Goal: Browse casually: Explore the website without a specific task or goal

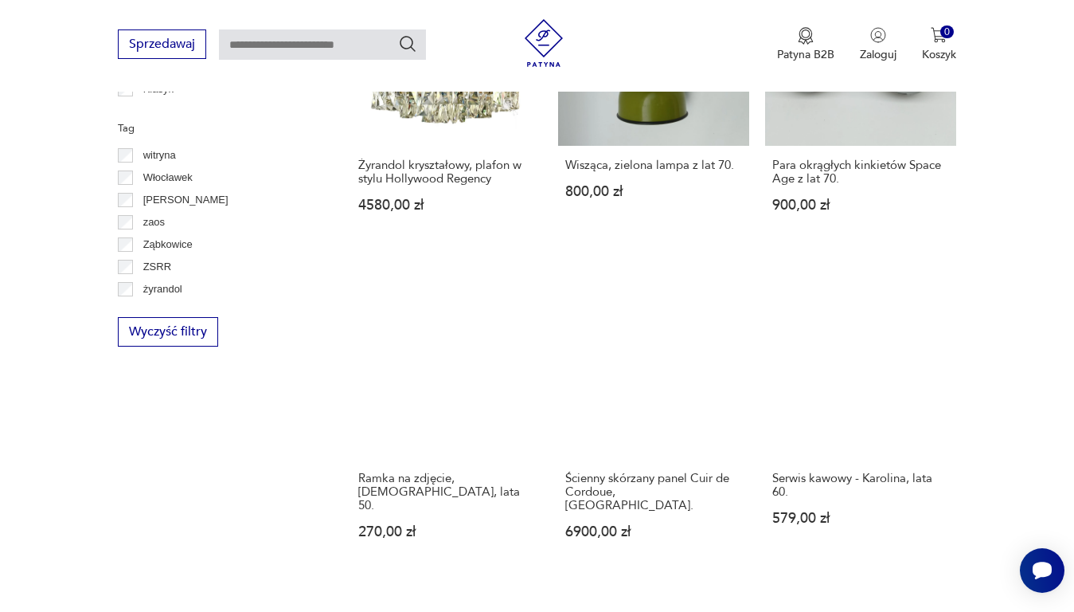
scroll to position [923, 0]
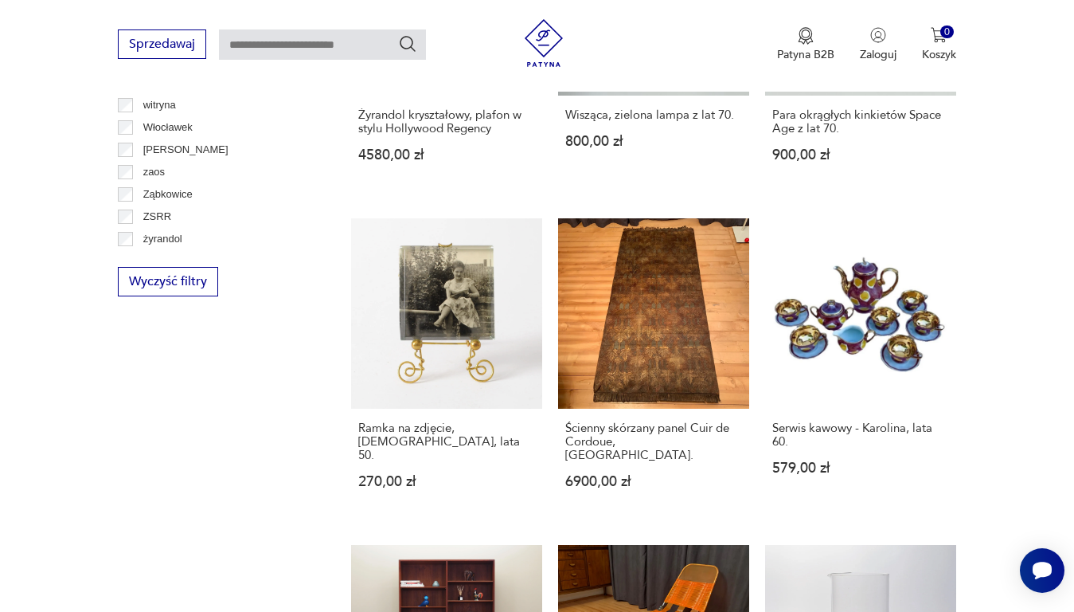
click at [244, 394] on div "Filtruj produkty Cena MIN MAX OK Promocja Datowanie OK Kraj pochodzenia Nie zna…" at bounding box center [215, 558] width 195 height 2055
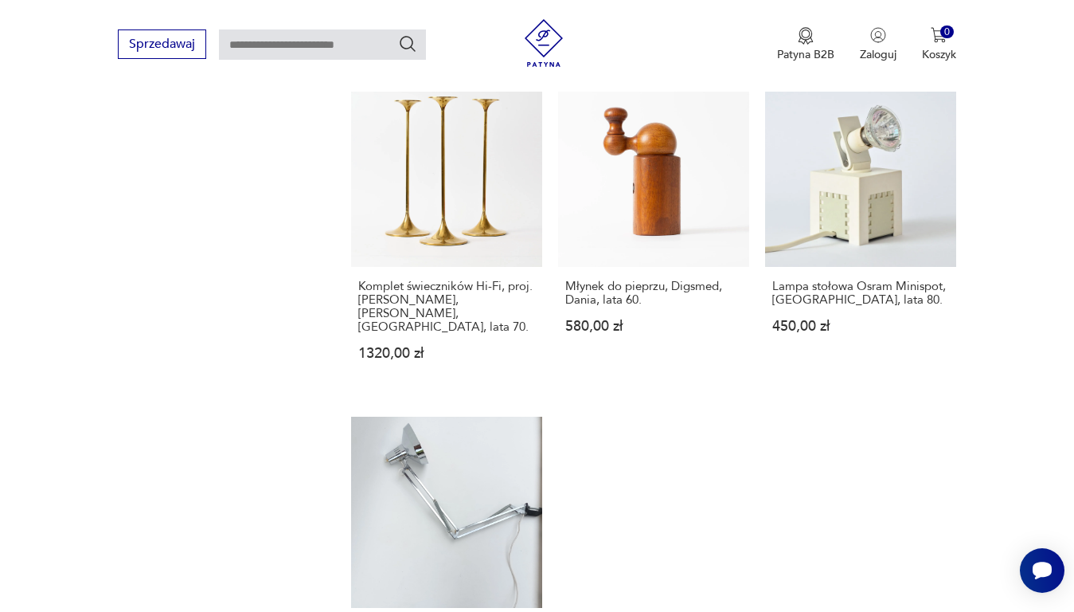
scroll to position [2038, 0]
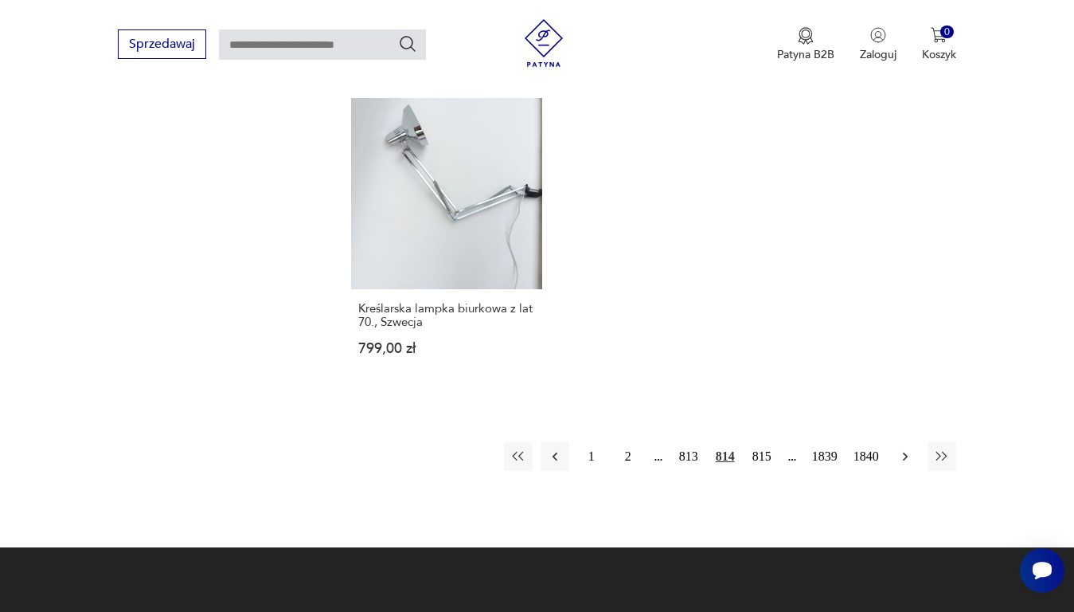
click at [903, 448] on icon "button" at bounding box center [906, 456] width 16 height 16
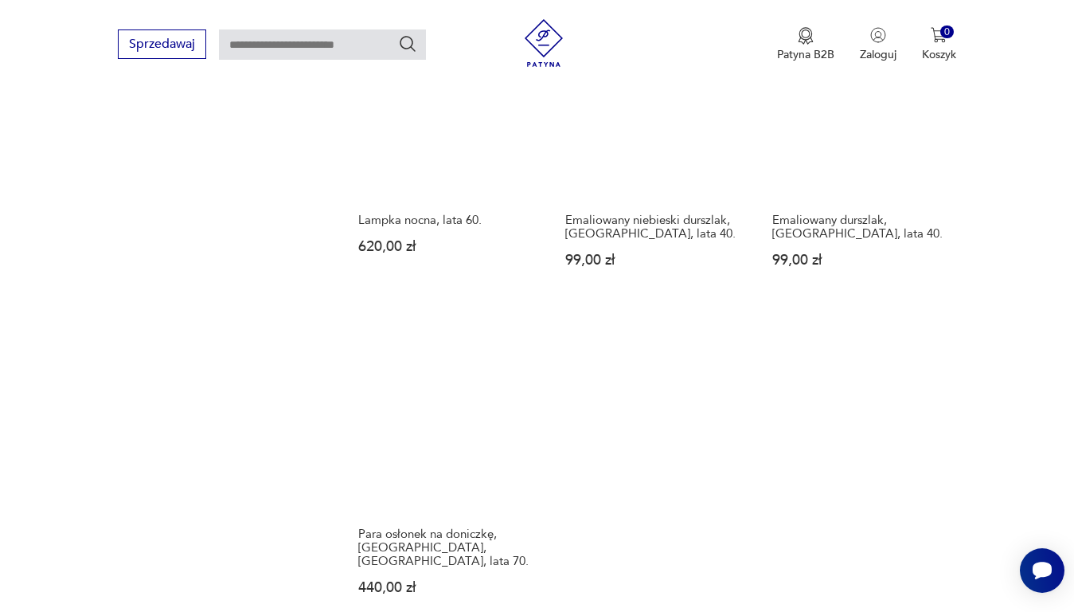
scroll to position [1879, 0]
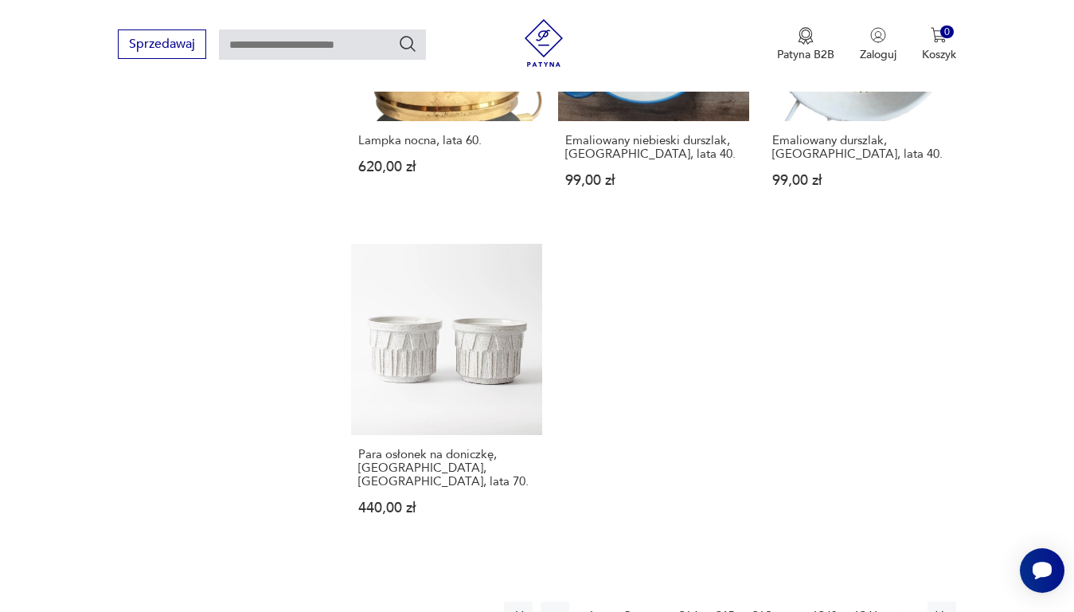
click at [902, 608] on icon "button" at bounding box center [906, 616] width 16 height 16
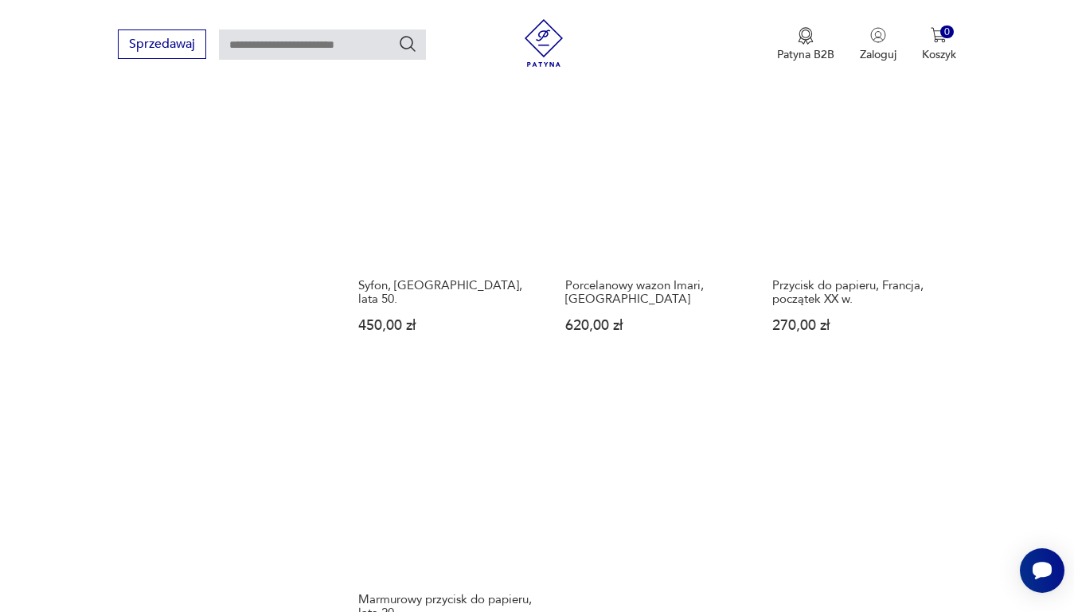
scroll to position [1958, 0]
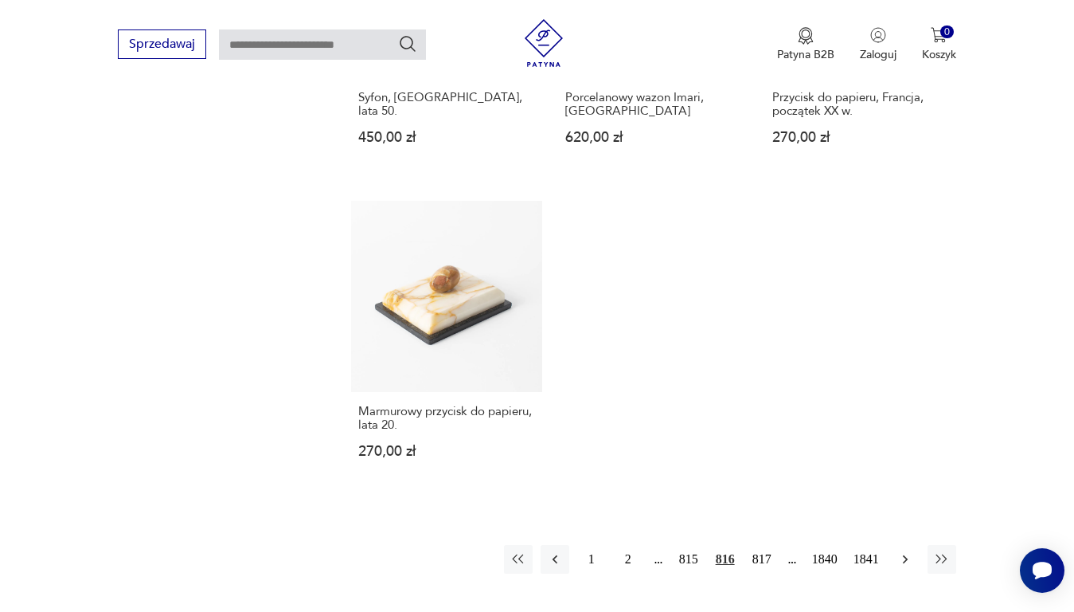
click at [902, 551] on icon "button" at bounding box center [906, 559] width 16 height 16
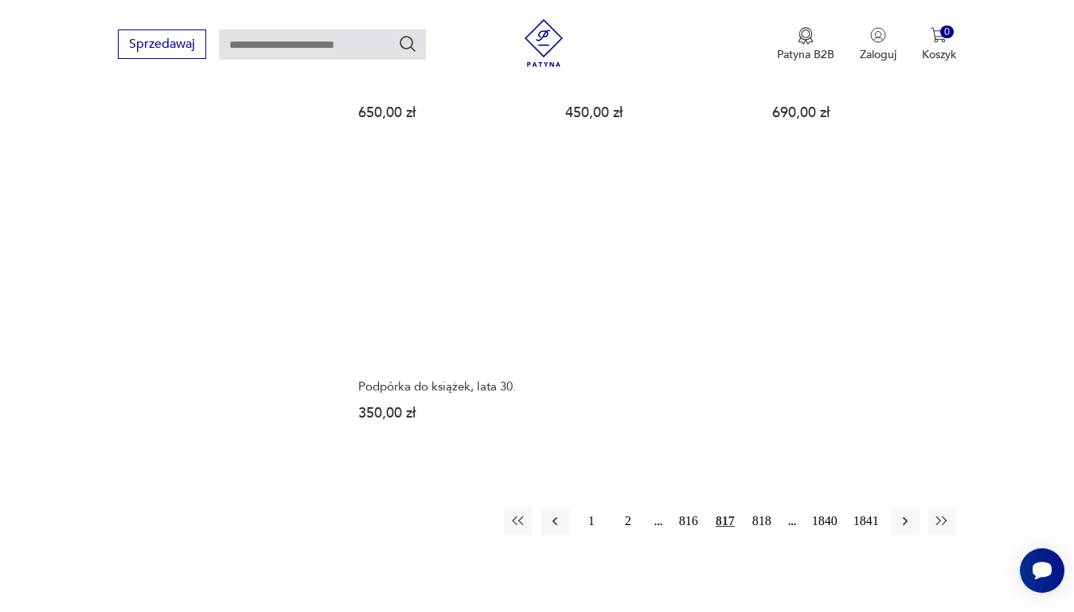
scroll to position [1958, 0]
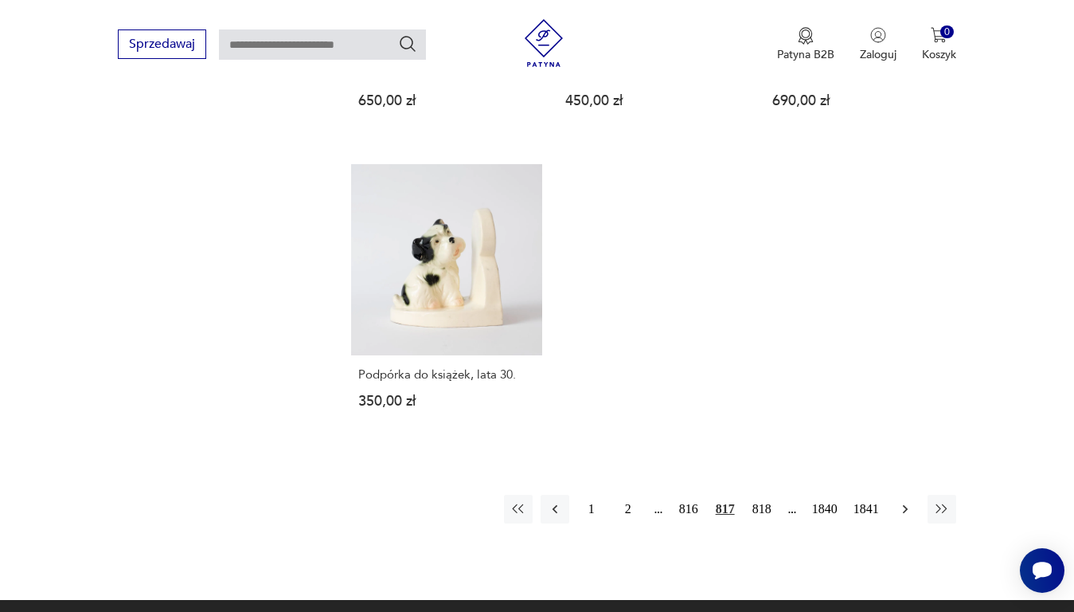
click at [909, 501] on icon "button" at bounding box center [906, 509] width 16 height 16
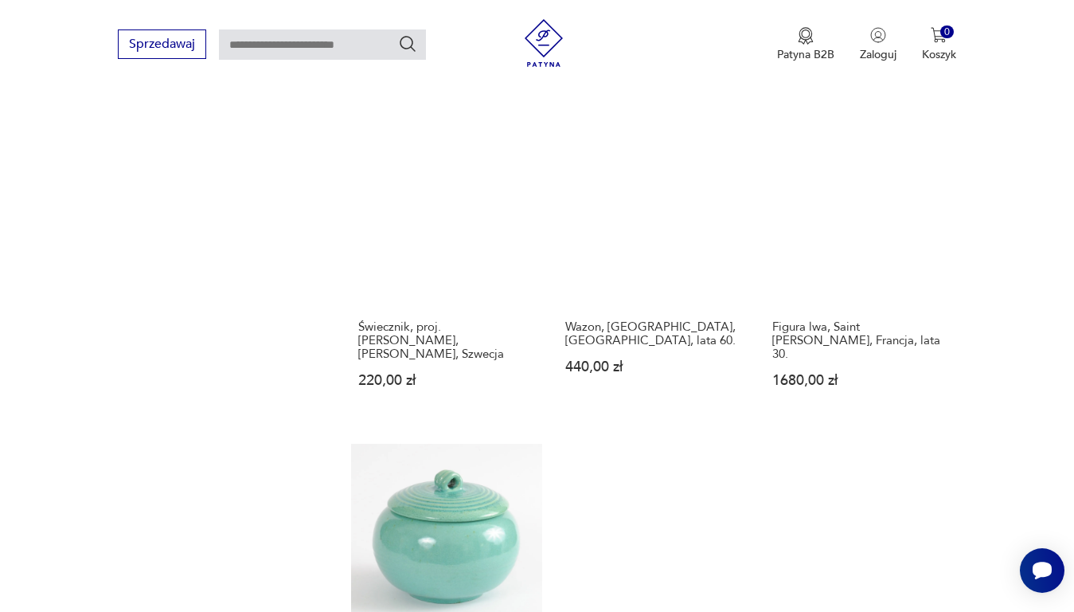
scroll to position [1879, 0]
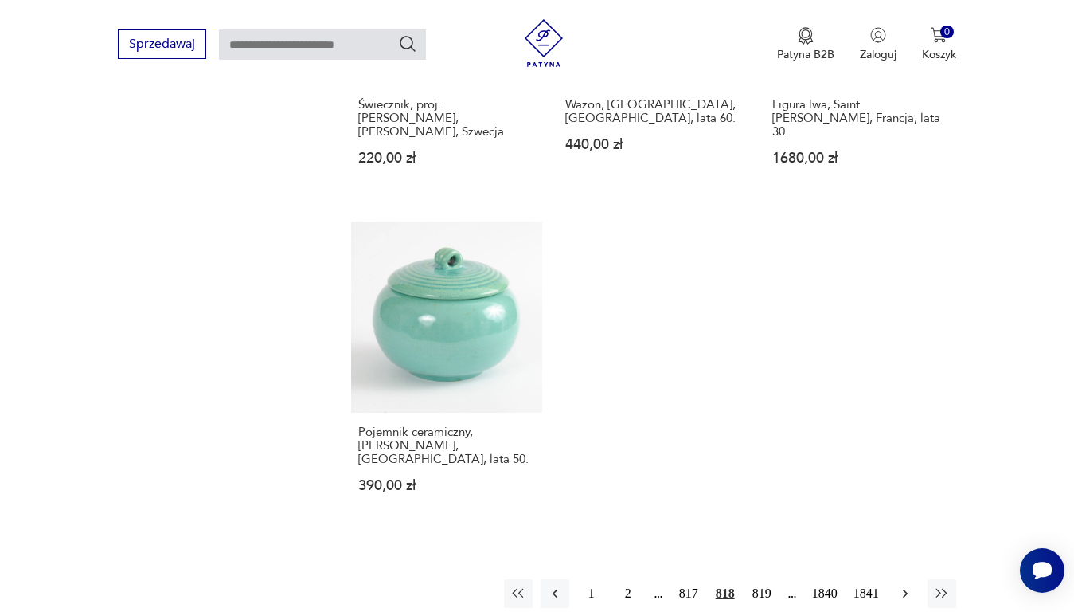
click at [904, 585] on icon "button" at bounding box center [906, 593] width 16 height 16
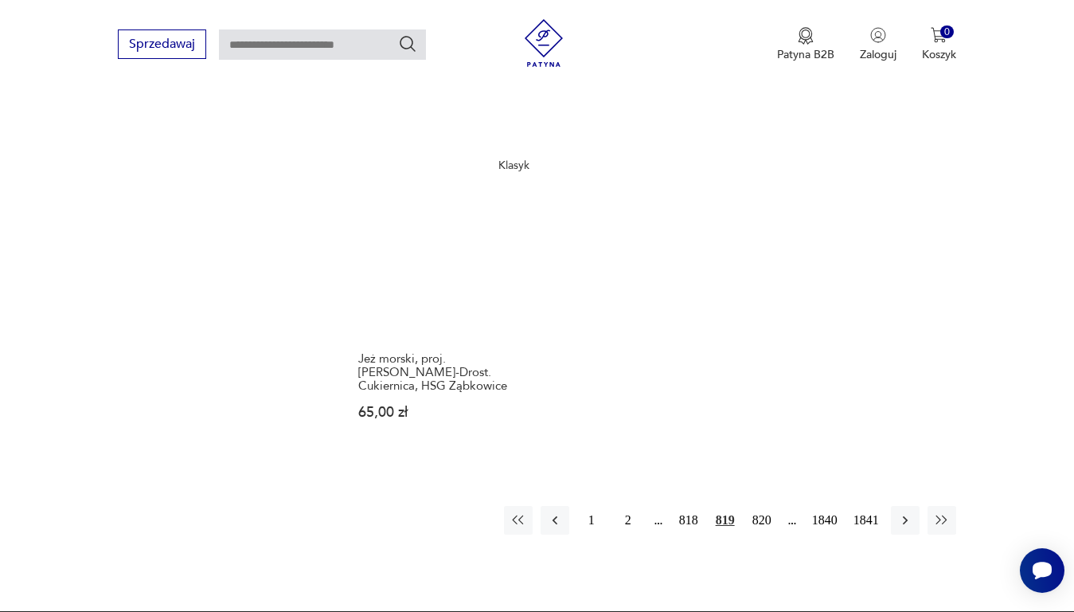
scroll to position [2038, 0]
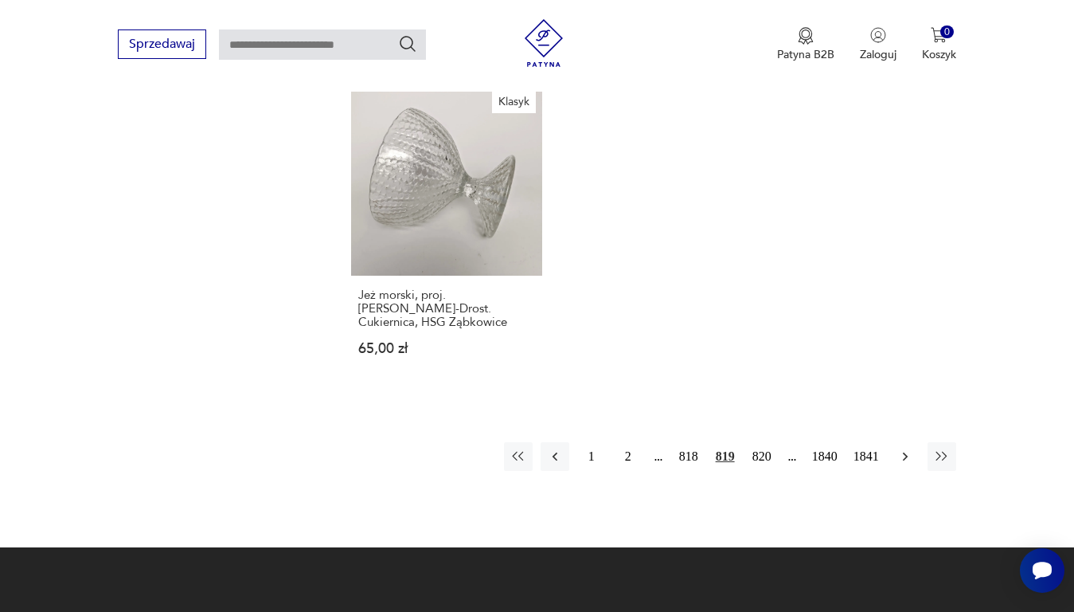
click at [903, 448] on icon "button" at bounding box center [906, 456] width 16 height 16
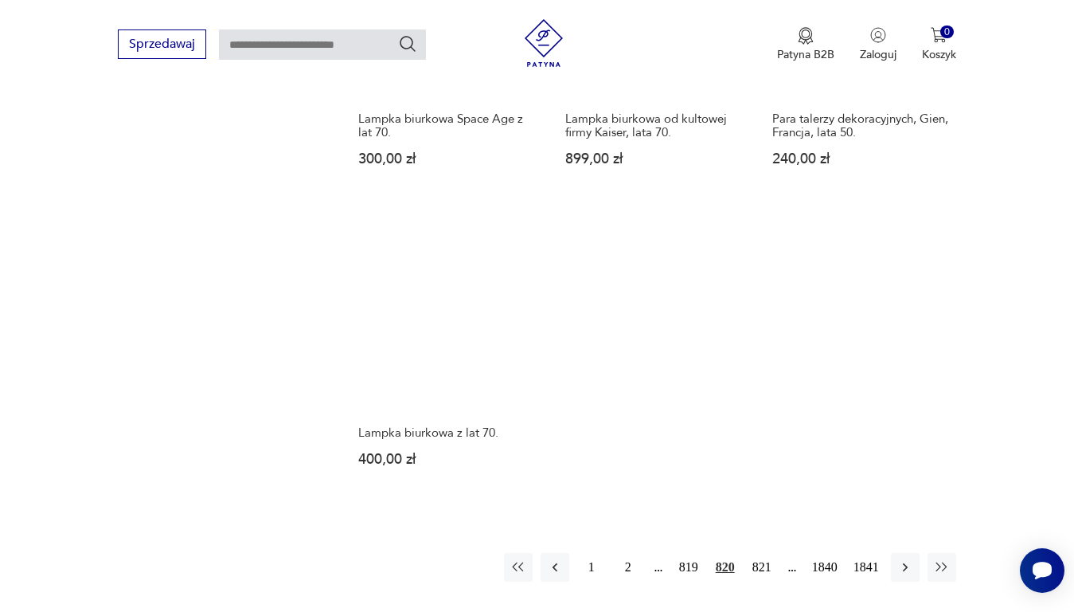
scroll to position [1879, 0]
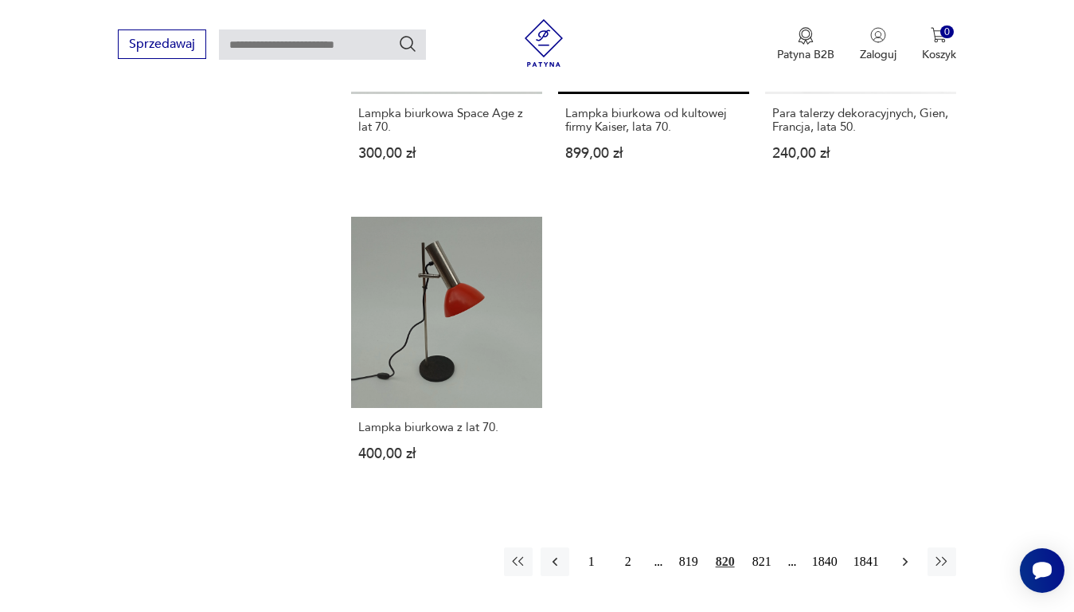
click at [906, 554] on icon "button" at bounding box center [906, 562] width 16 height 16
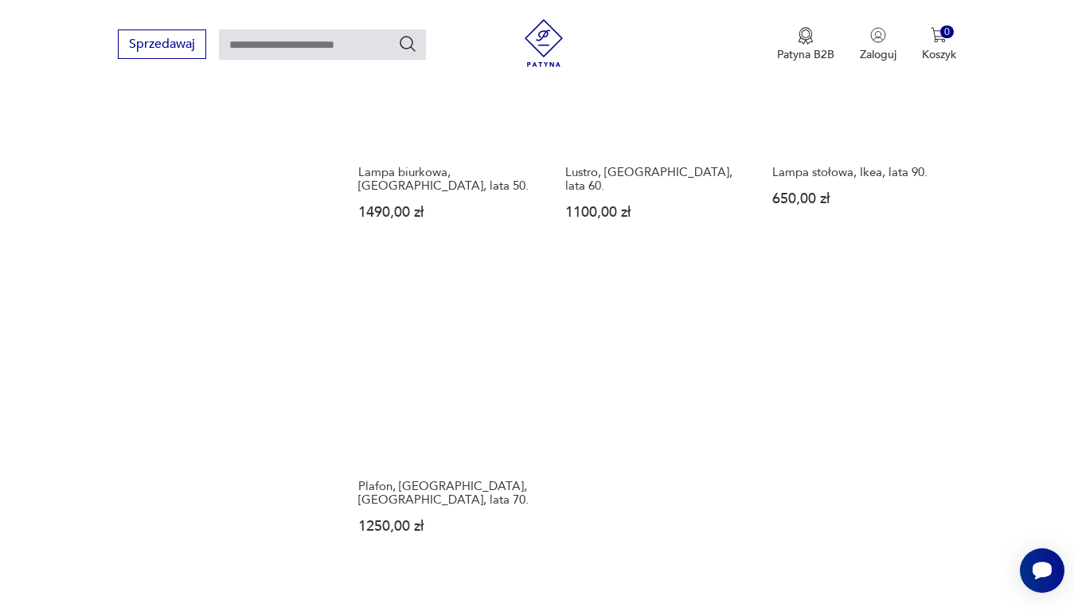
scroll to position [2197, 0]
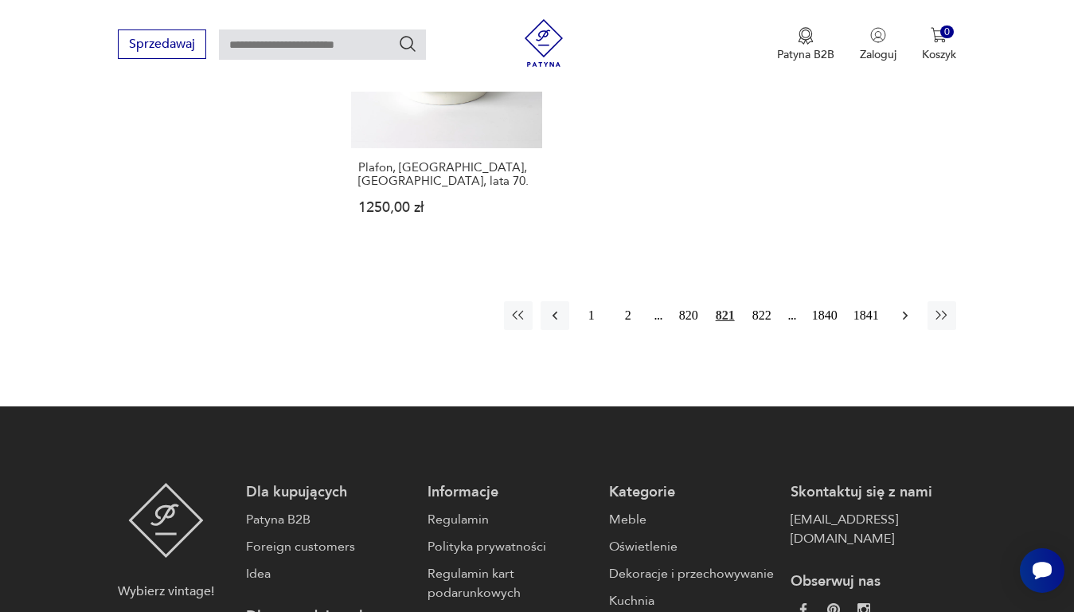
click at [903, 307] on icon "button" at bounding box center [906, 315] width 16 height 16
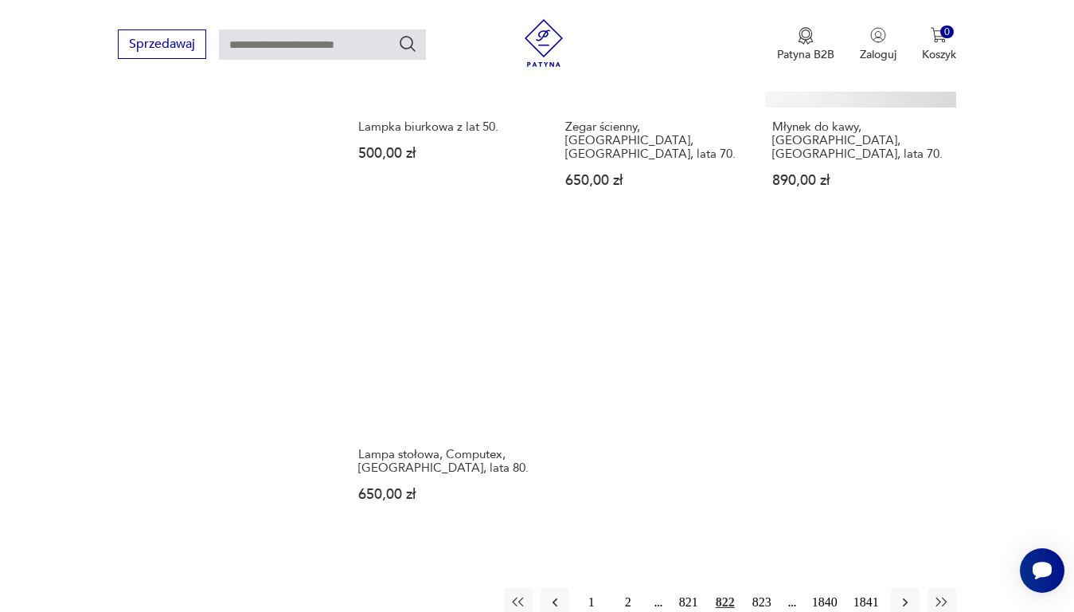
scroll to position [1958, 0]
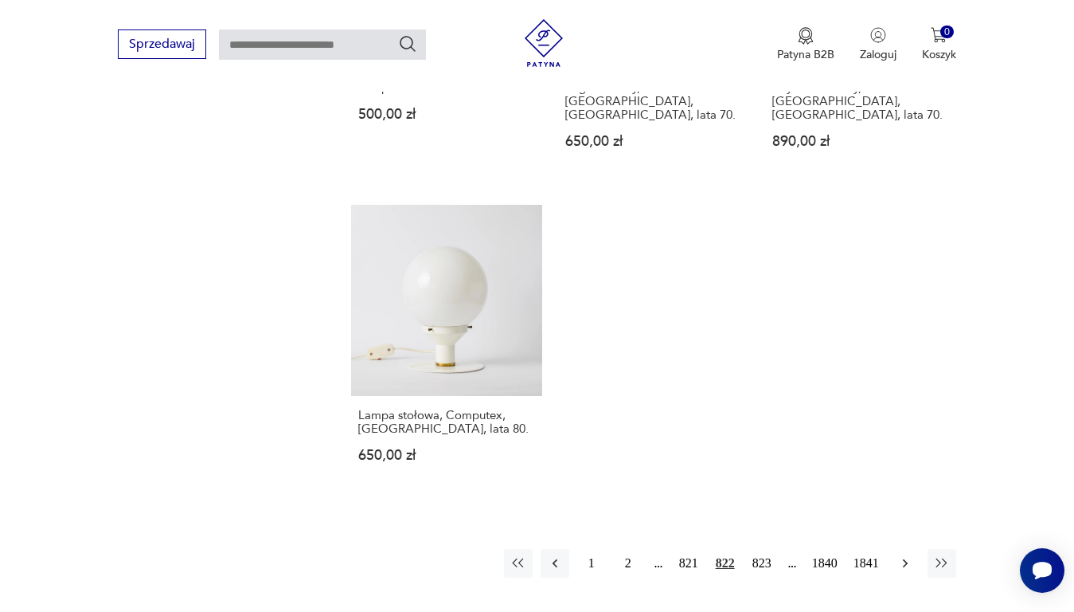
click at [906, 555] on icon "button" at bounding box center [906, 563] width 16 height 16
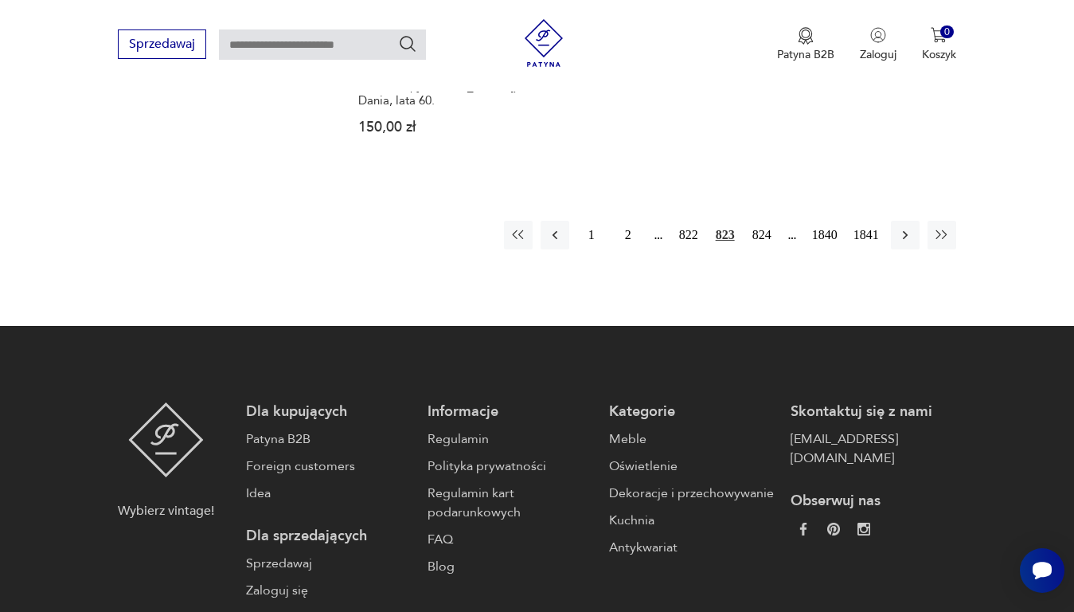
scroll to position [2277, 0]
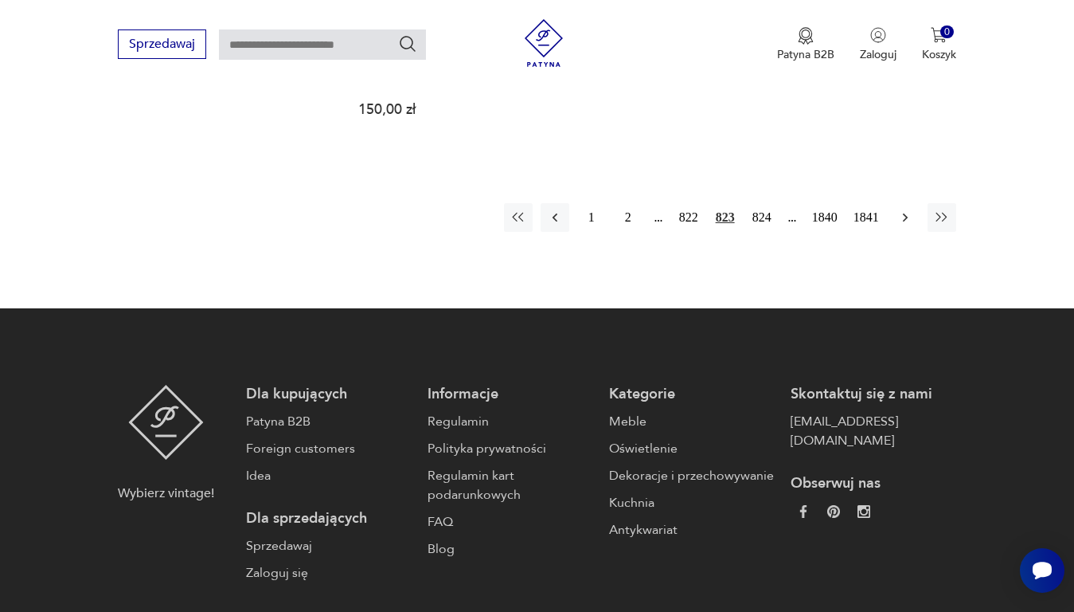
click at [899, 209] on icon "button" at bounding box center [906, 217] width 16 height 16
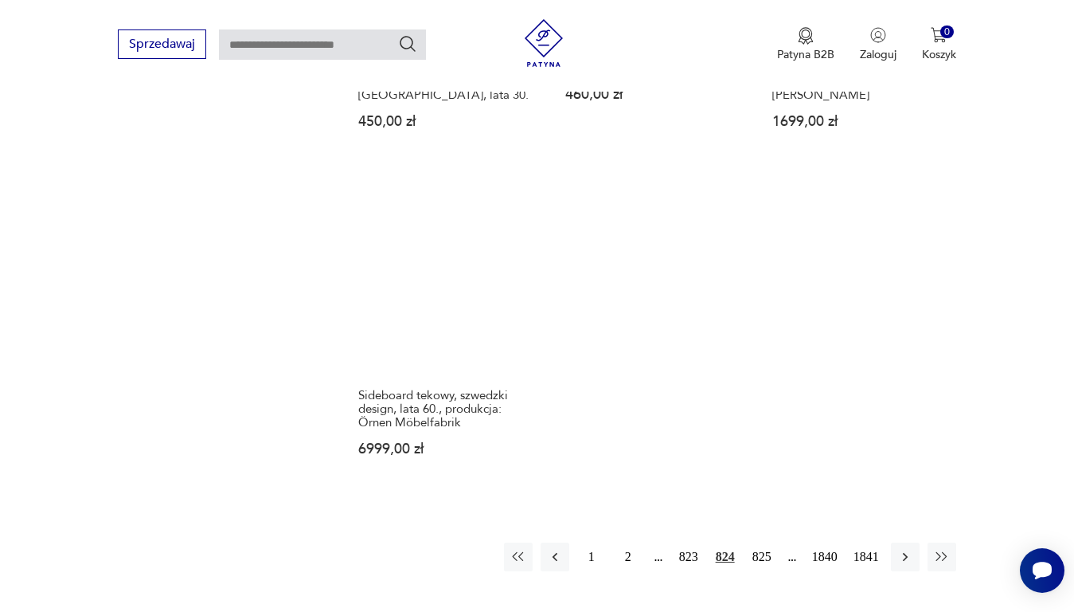
scroll to position [2038, 0]
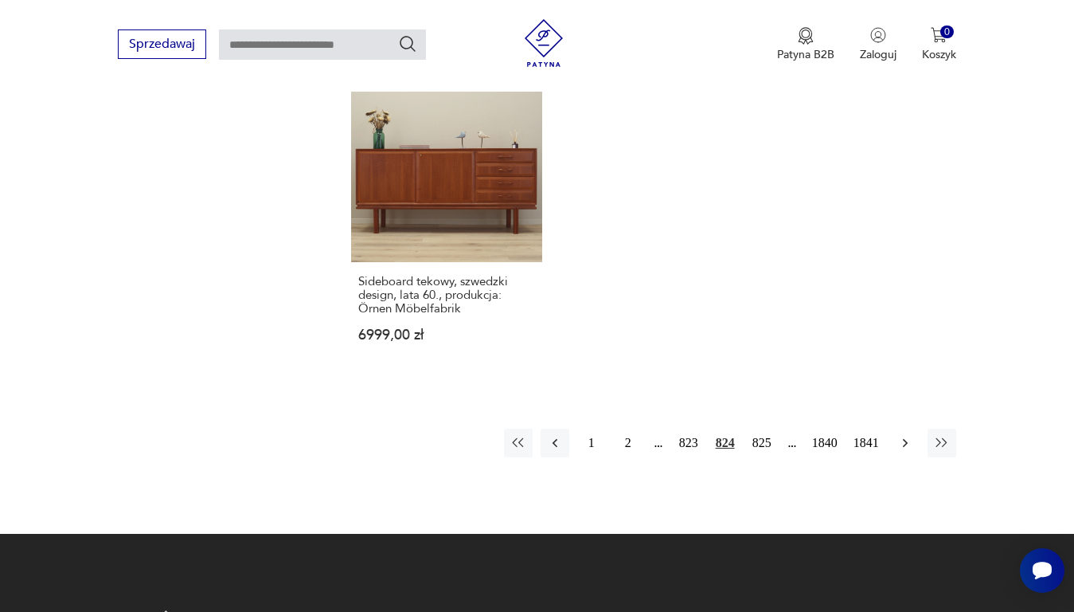
click at [905, 438] on icon "button" at bounding box center [904, 442] width 5 height 9
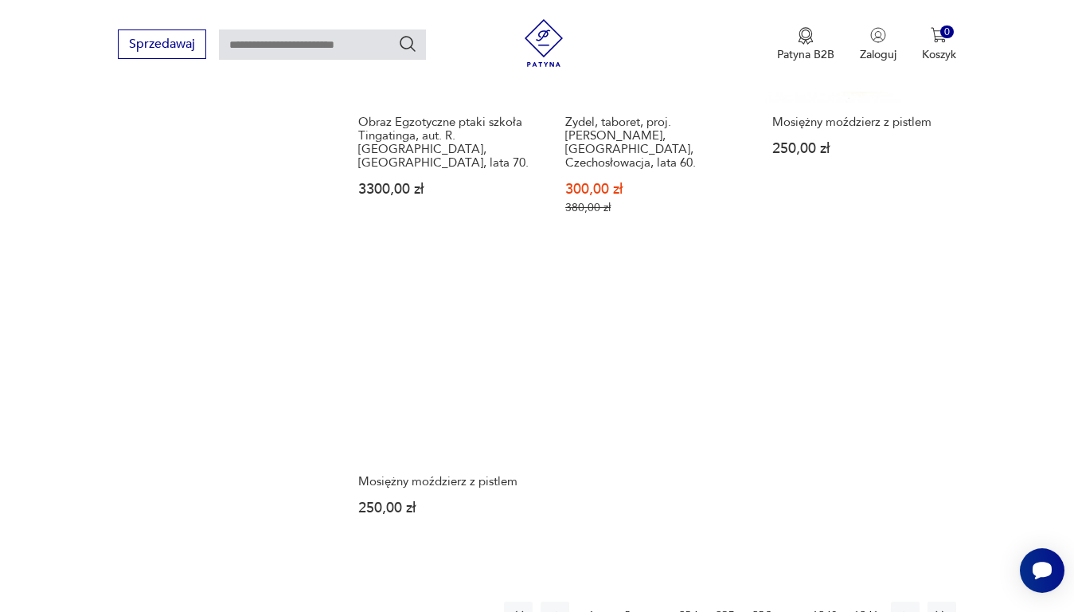
scroll to position [2038, 0]
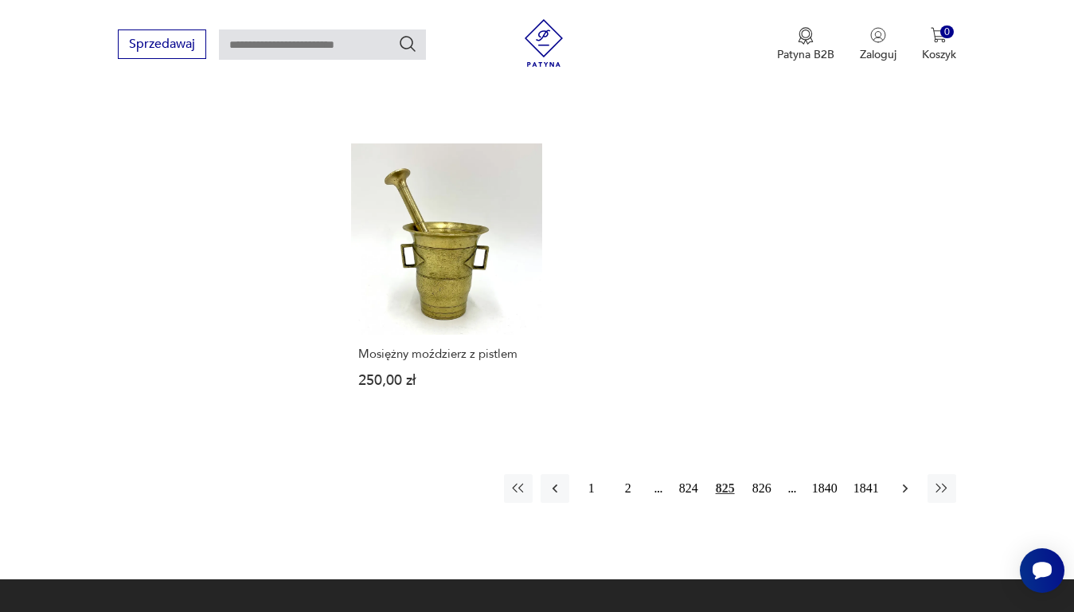
click at [909, 480] on icon "button" at bounding box center [906, 488] width 16 height 16
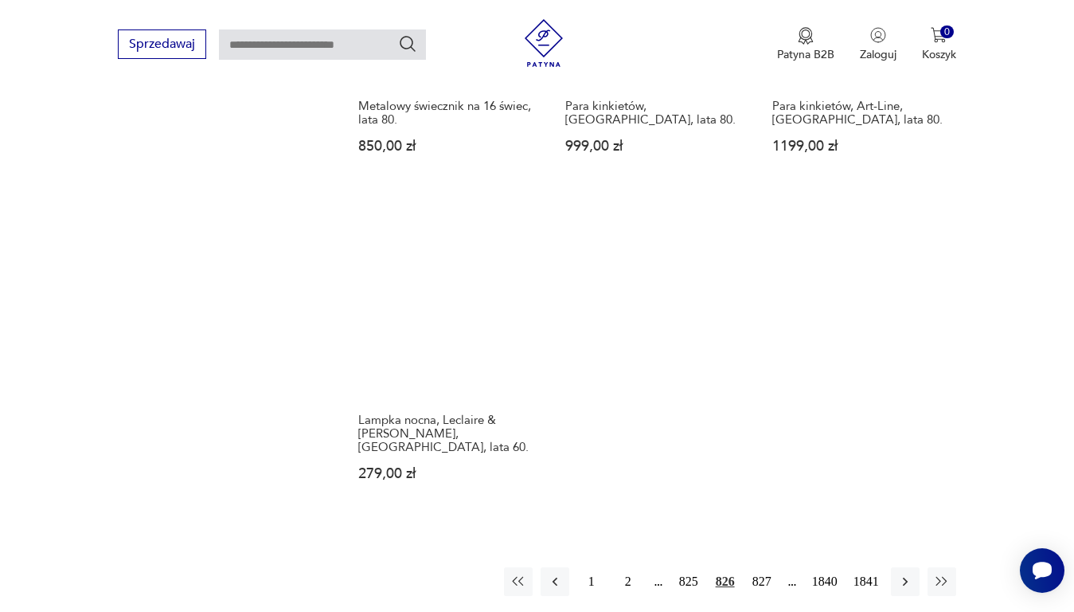
scroll to position [2197, 0]
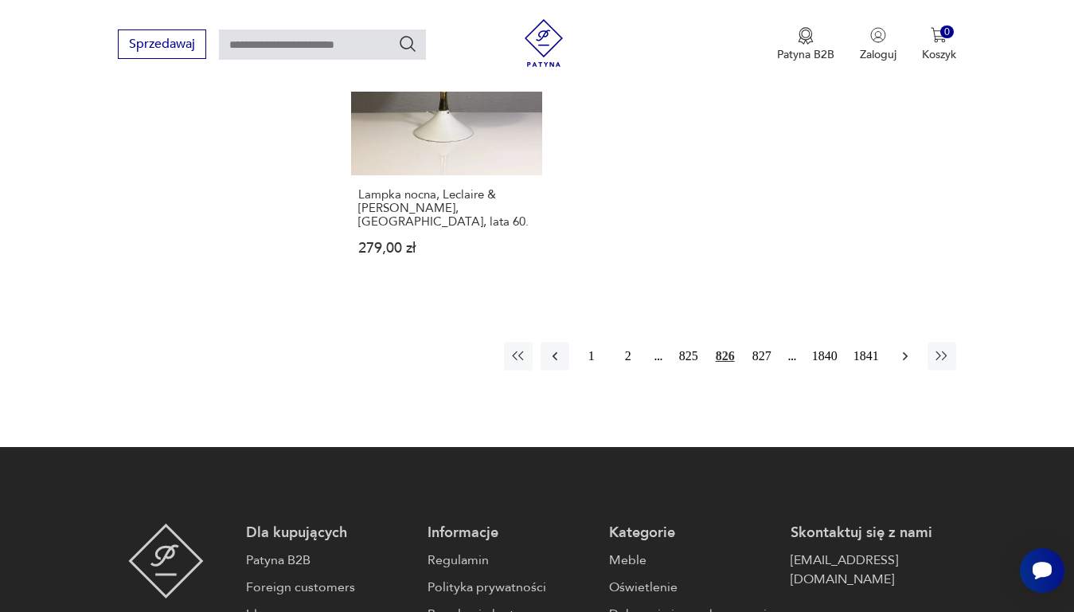
click at [903, 348] on icon "button" at bounding box center [906, 356] width 16 height 16
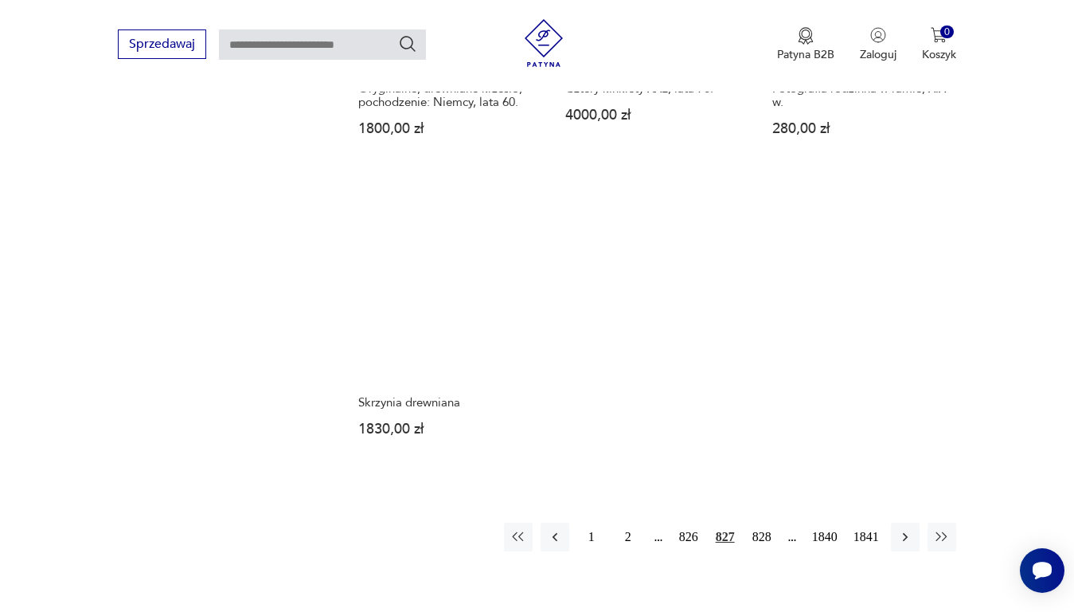
scroll to position [1958, 0]
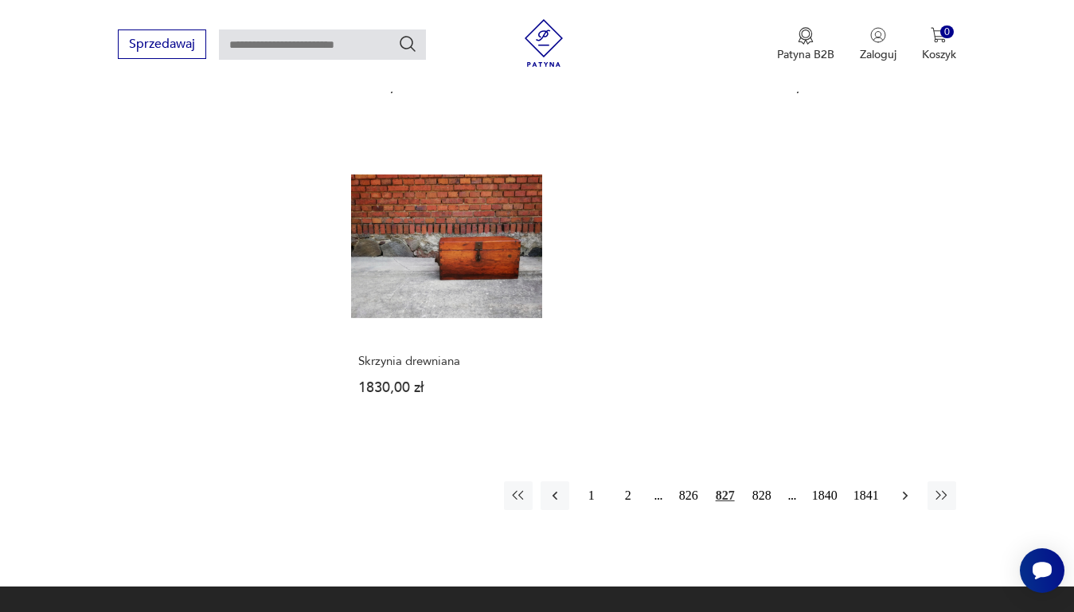
click at [898, 487] on icon "button" at bounding box center [906, 495] width 16 height 16
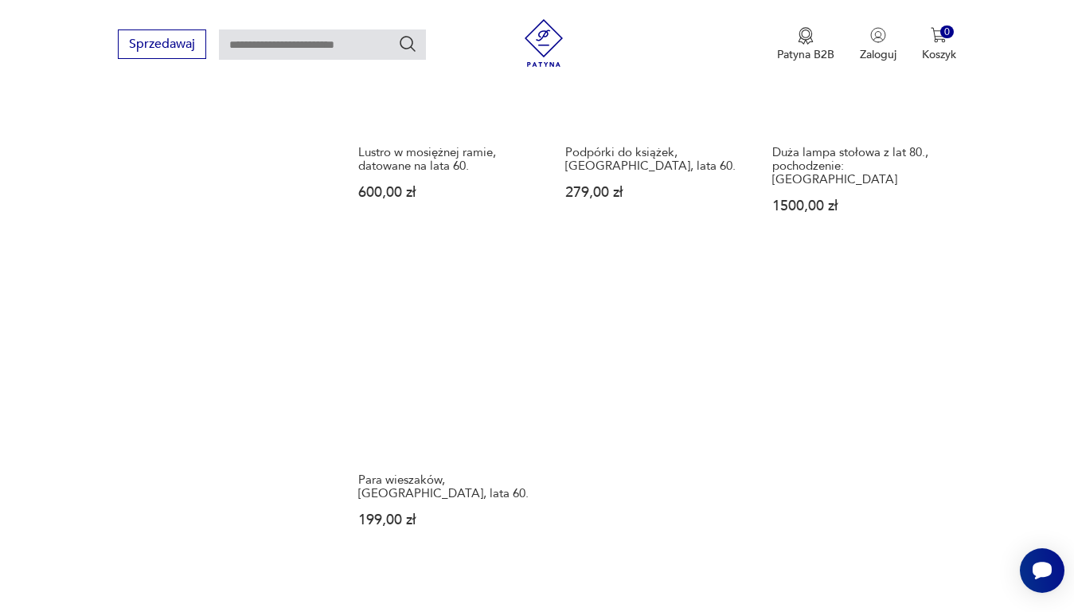
scroll to position [1958, 0]
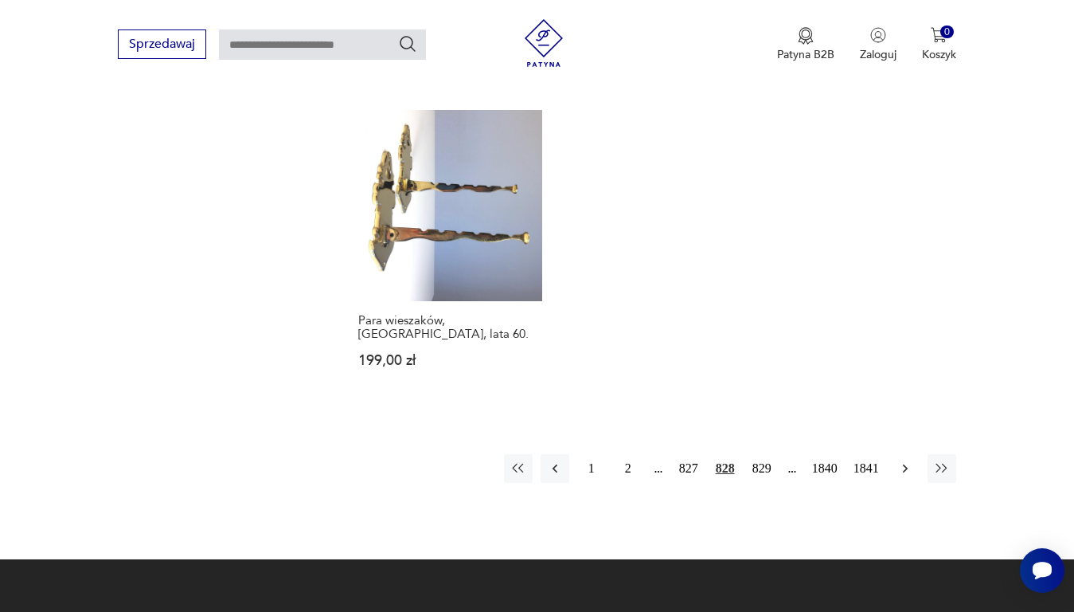
click at [903, 460] on icon "button" at bounding box center [906, 468] width 16 height 16
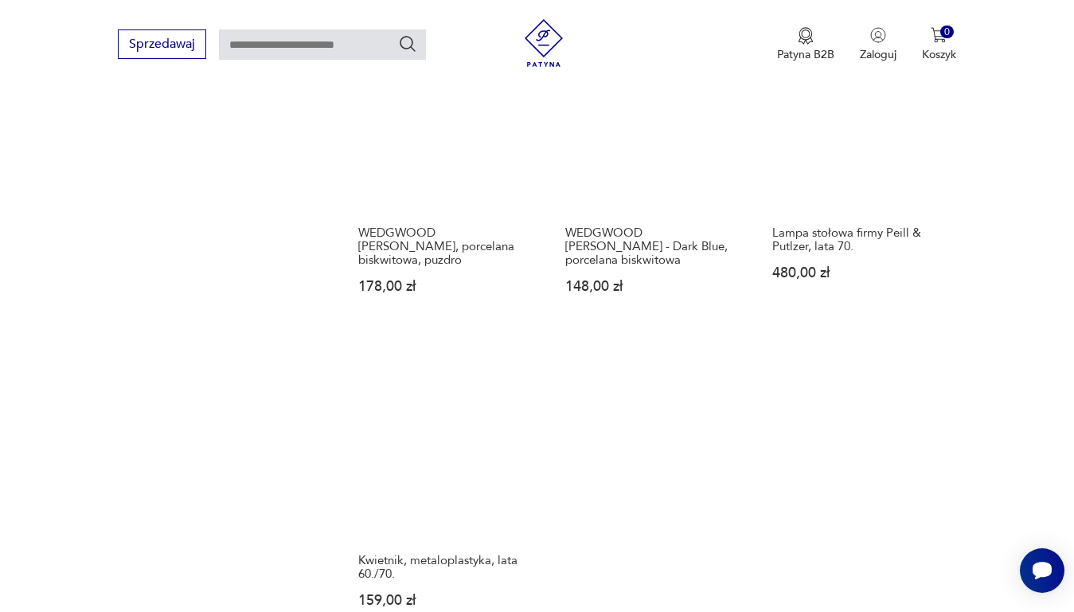
scroll to position [2038, 0]
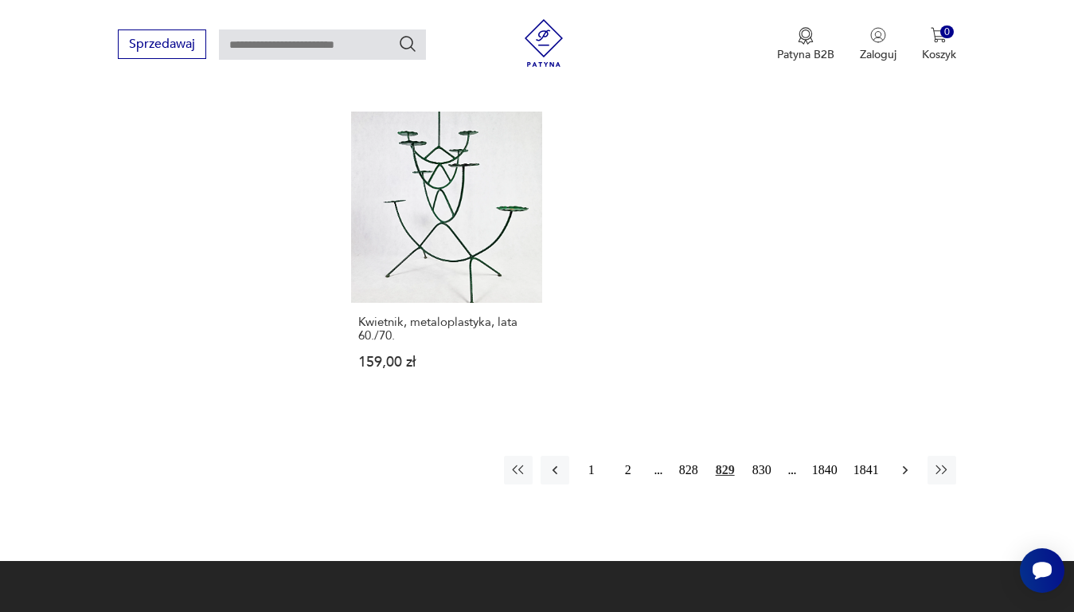
click at [903, 462] on icon "button" at bounding box center [906, 470] width 16 height 16
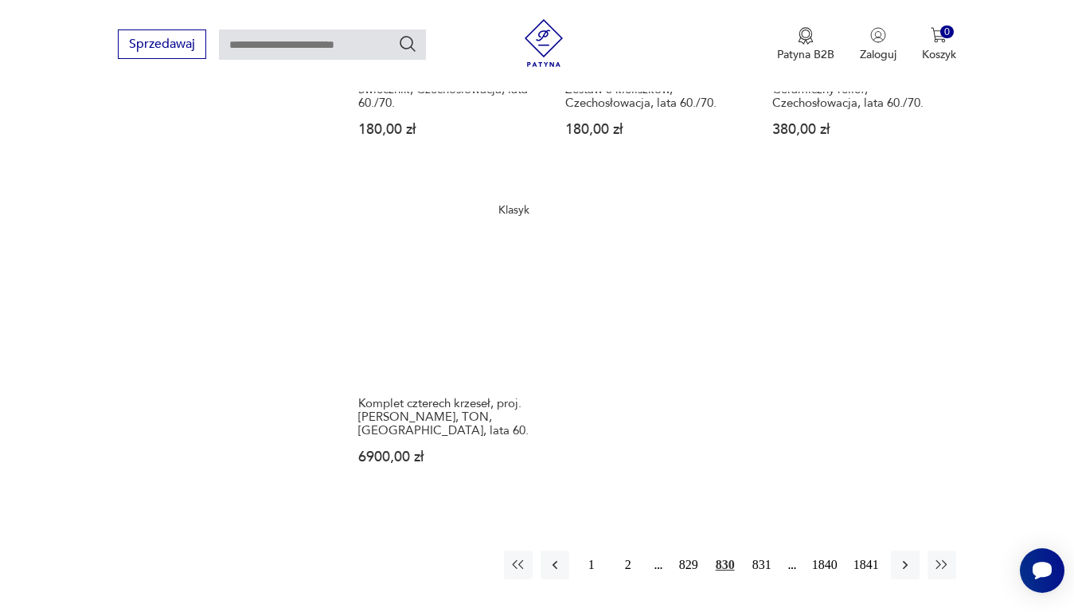
scroll to position [2118, 0]
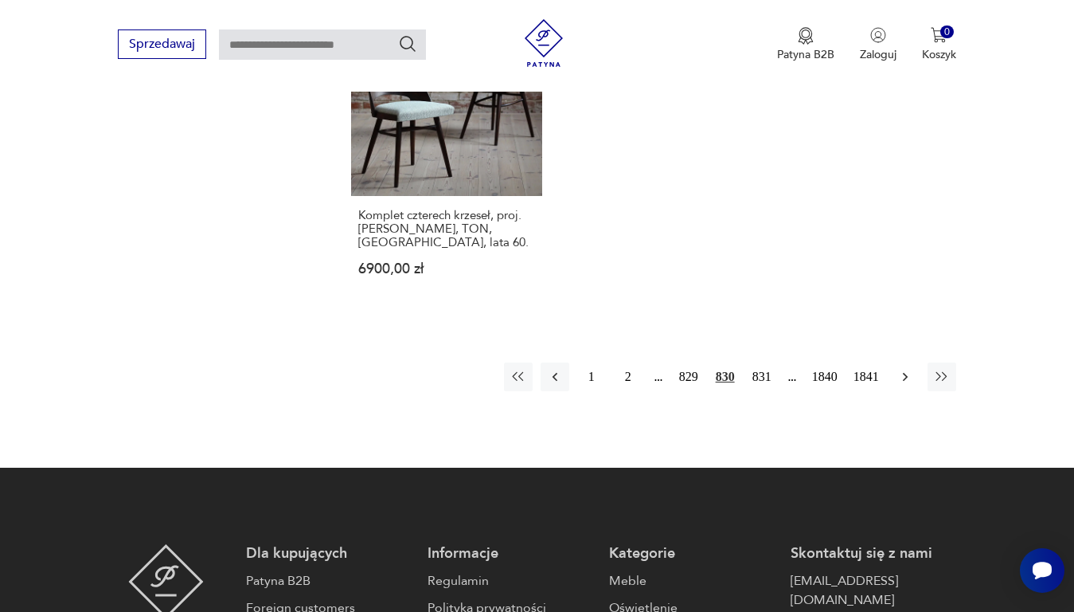
click at [899, 369] on icon "button" at bounding box center [906, 377] width 16 height 16
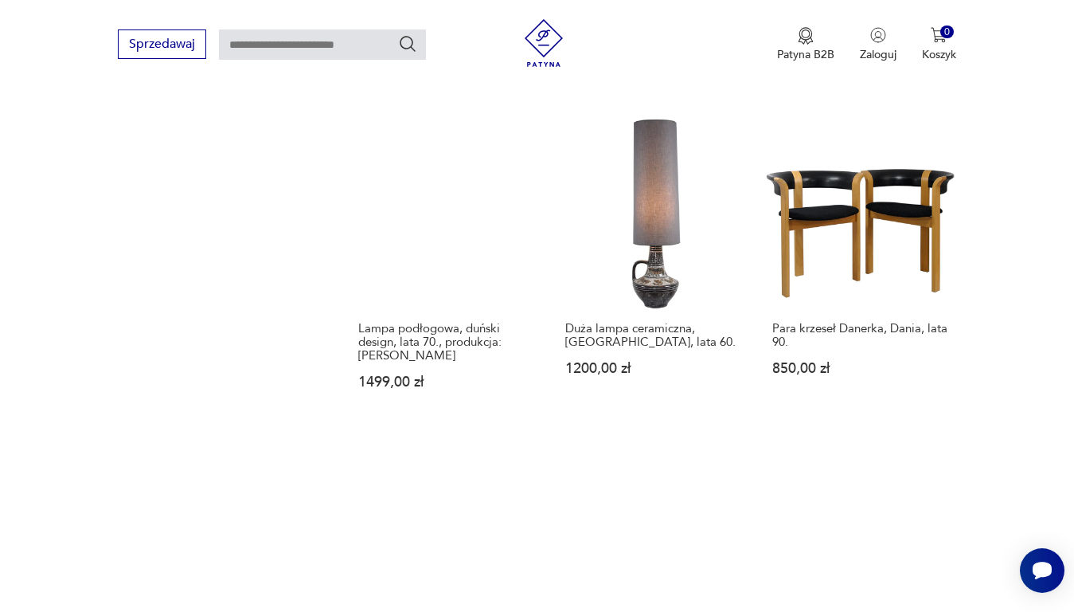
scroll to position [1879, 0]
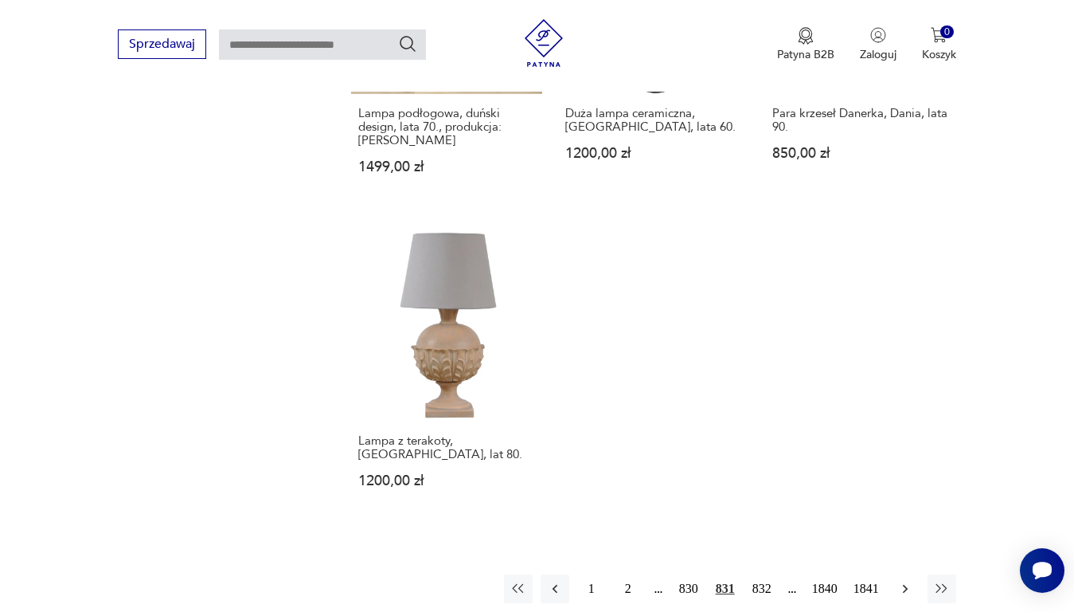
click at [902, 574] on button "button" at bounding box center [905, 588] width 29 height 29
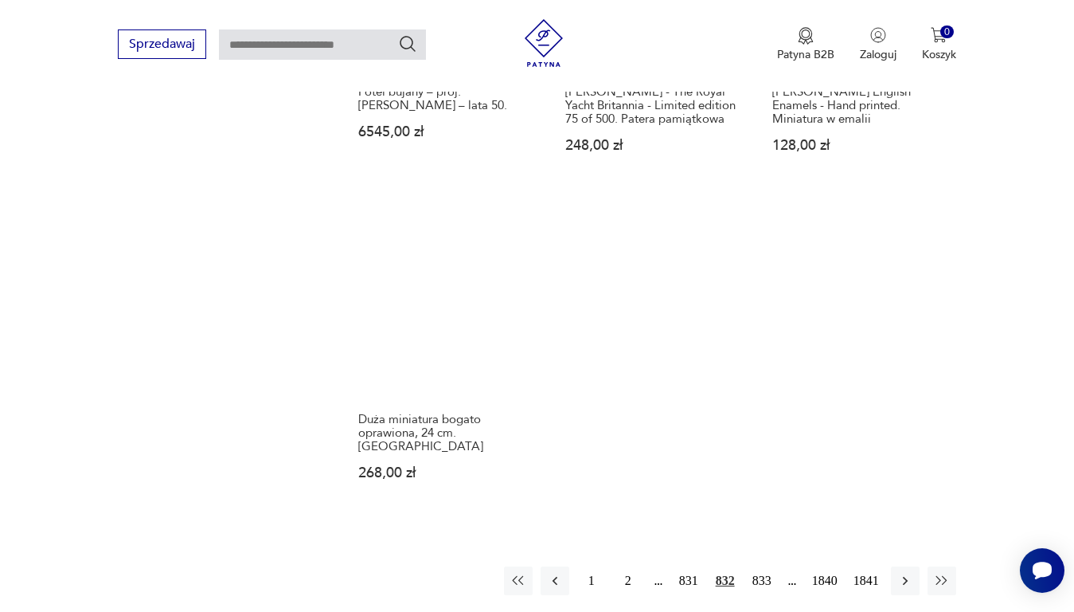
scroll to position [1958, 0]
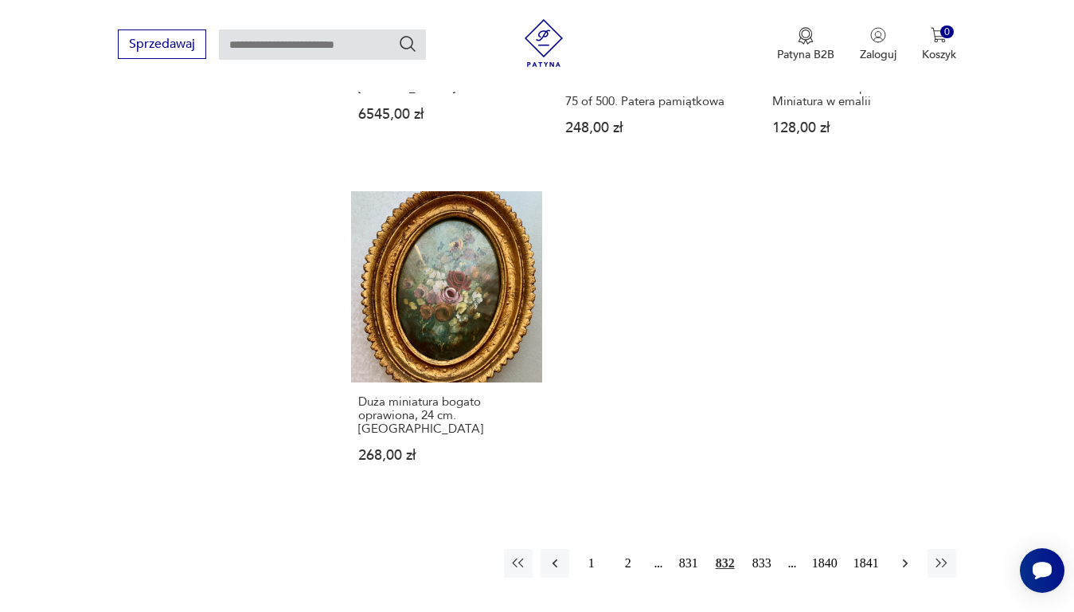
click at [909, 555] on icon "button" at bounding box center [906, 563] width 16 height 16
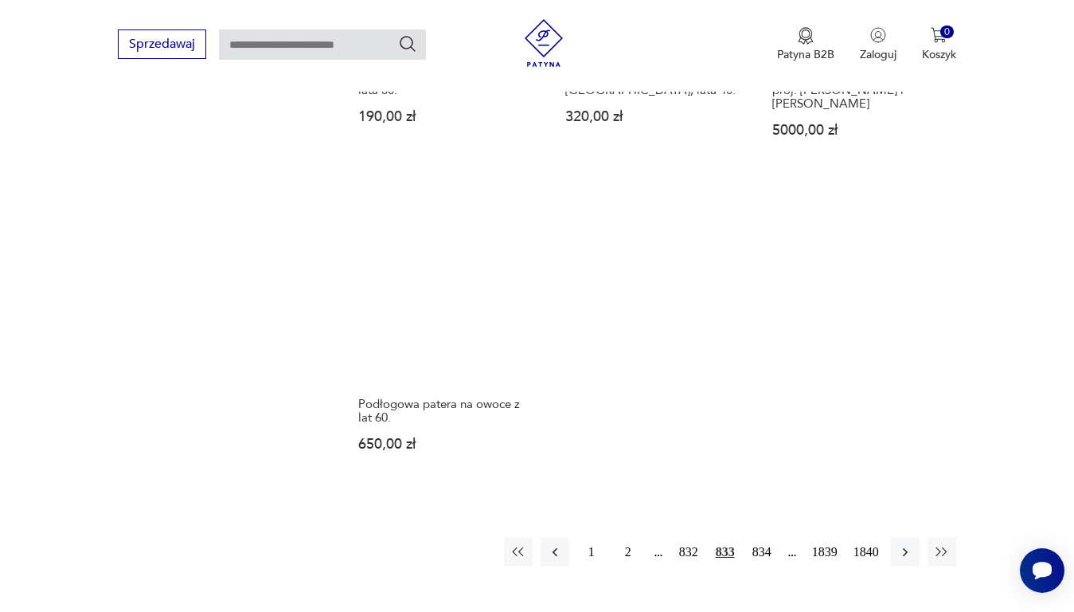
scroll to position [2038, 0]
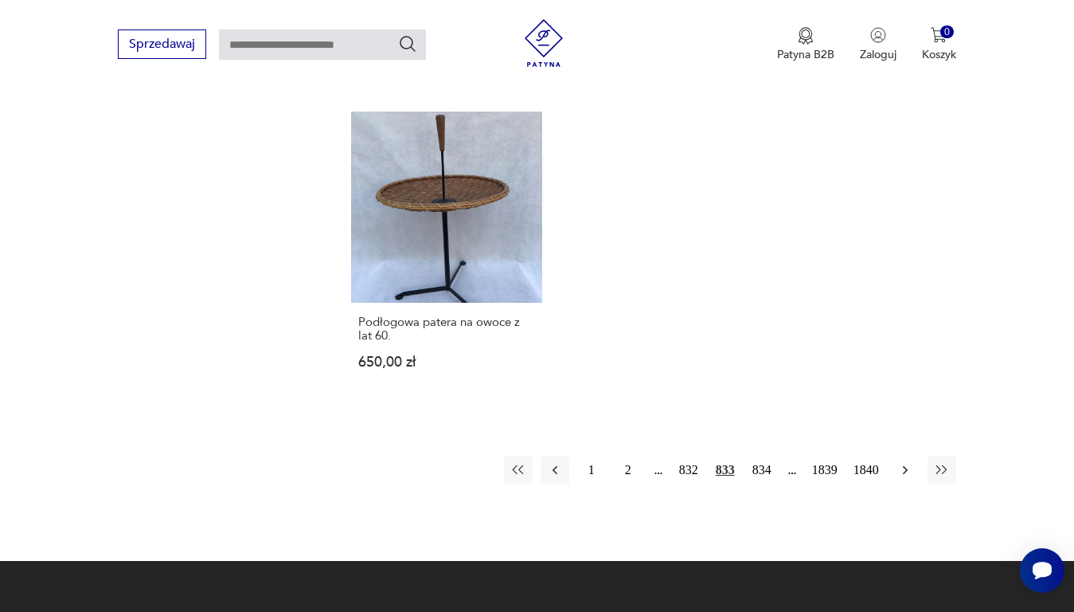
click at [902, 462] on icon "button" at bounding box center [906, 470] width 16 height 16
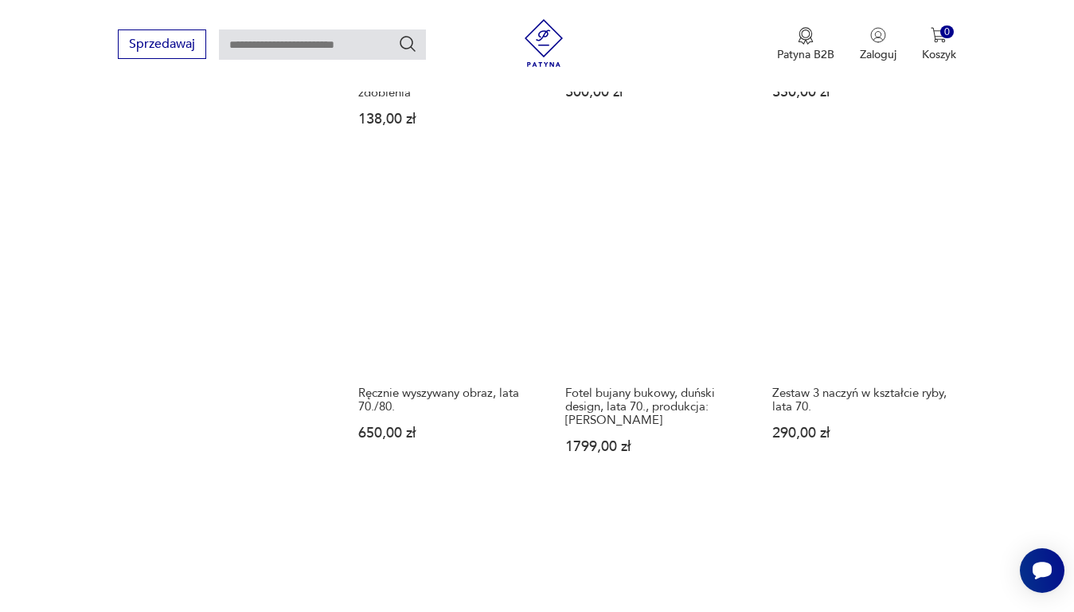
scroll to position [1879, 0]
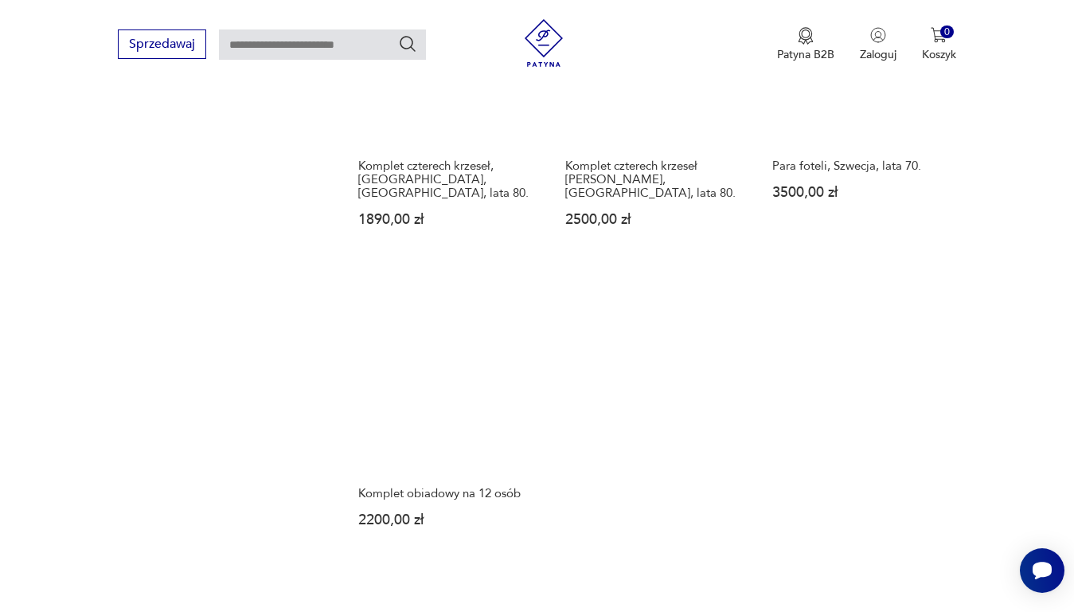
scroll to position [1879, 0]
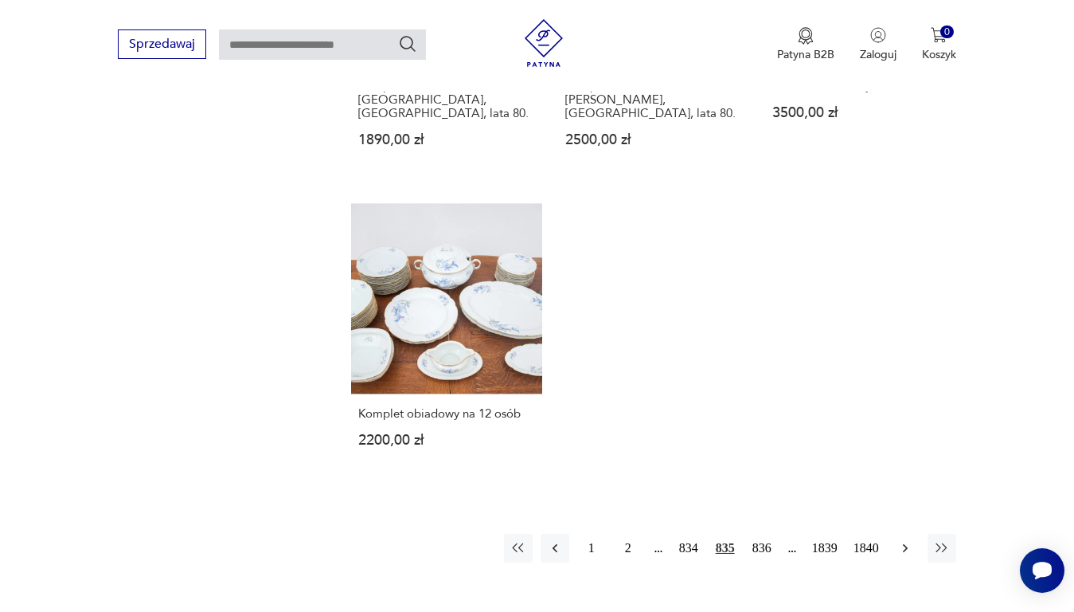
click at [906, 540] on icon "button" at bounding box center [906, 548] width 16 height 16
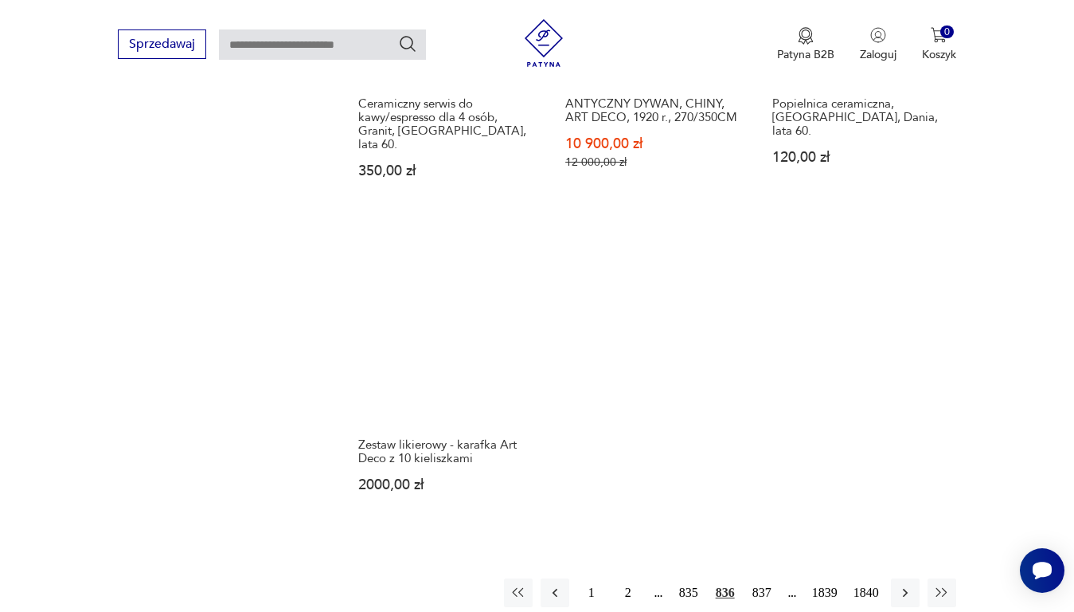
scroll to position [1958, 0]
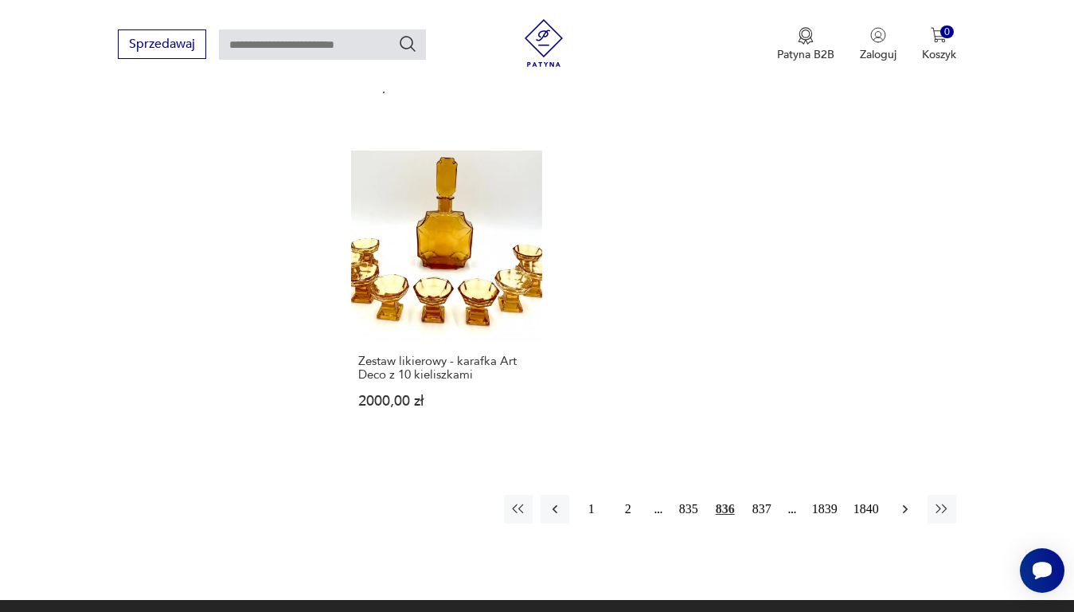
click at [906, 504] on icon "button" at bounding box center [904, 508] width 5 height 9
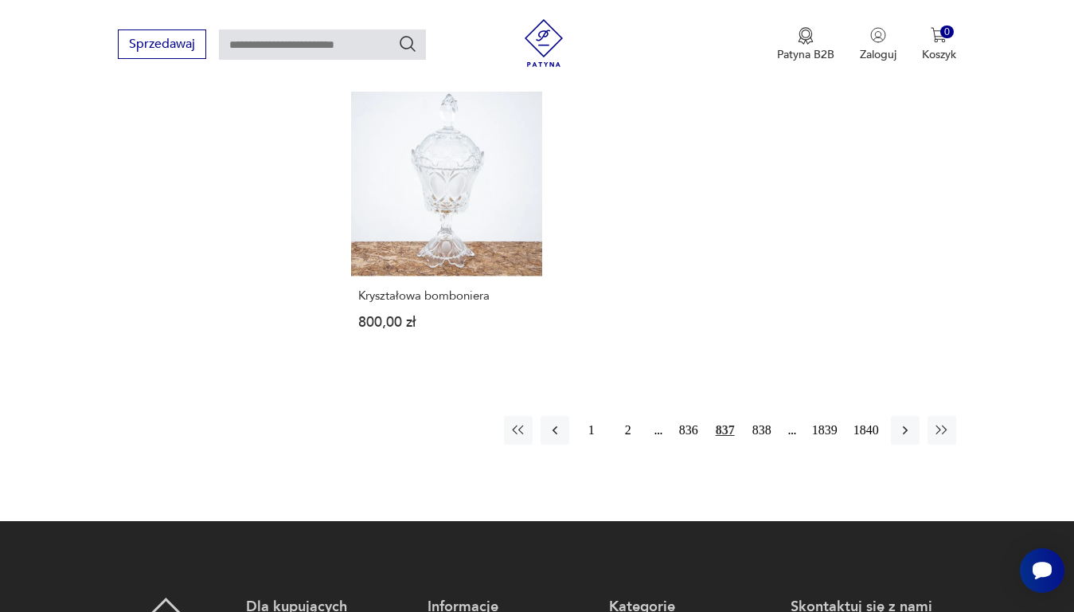
scroll to position [2038, 0]
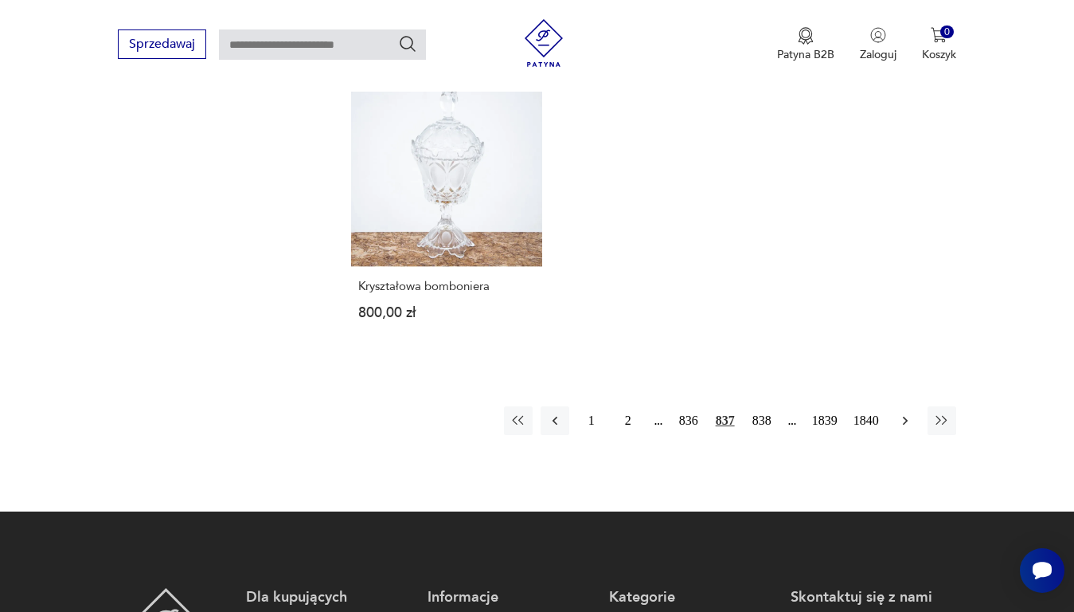
click at [903, 413] on icon "button" at bounding box center [906, 421] width 16 height 16
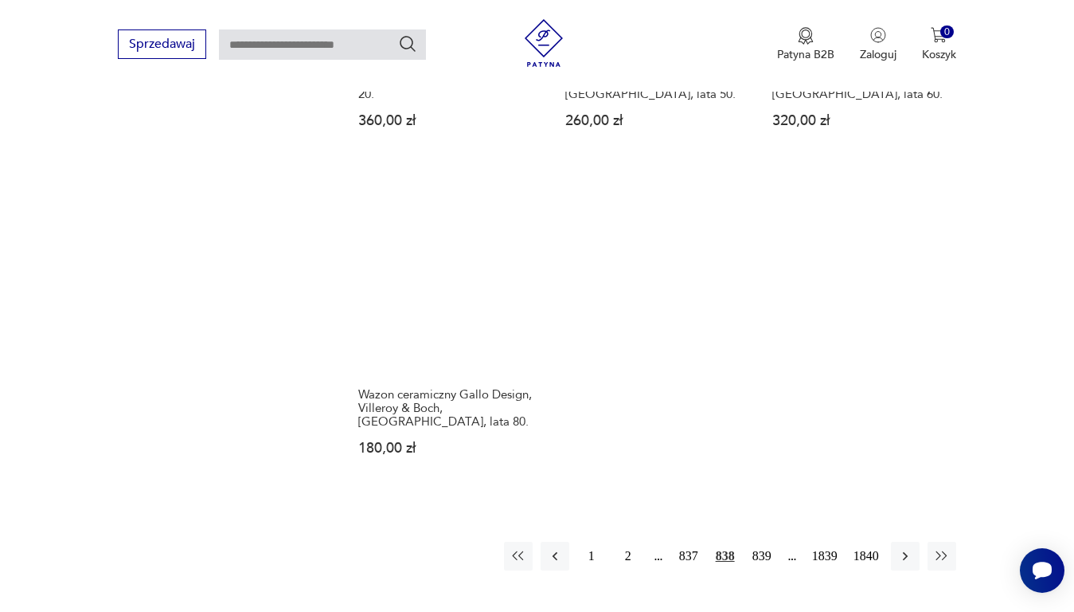
scroll to position [2038, 0]
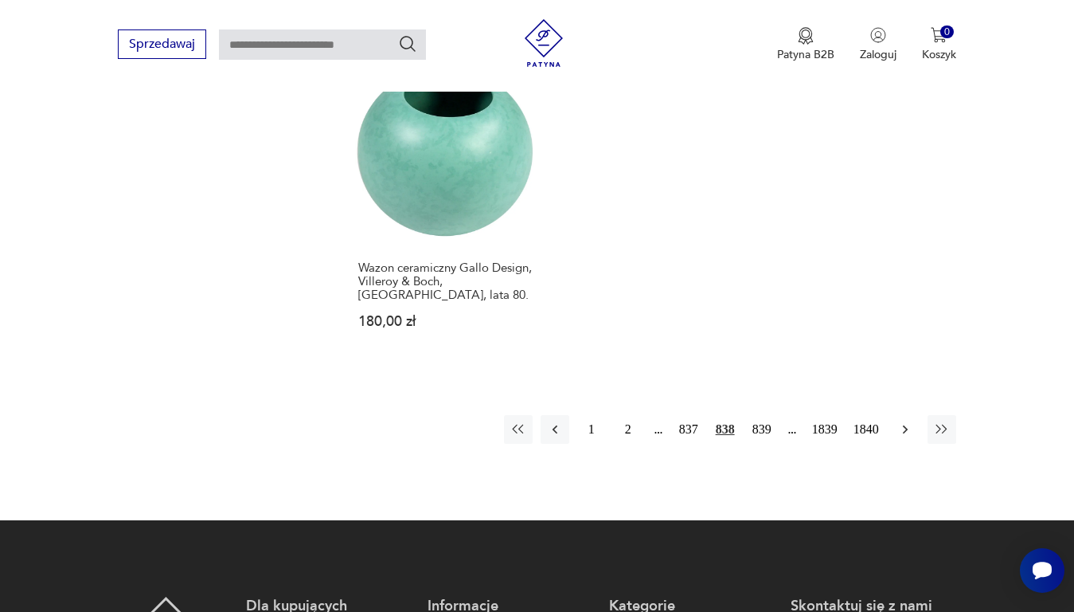
click at [914, 415] on button "button" at bounding box center [905, 429] width 29 height 29
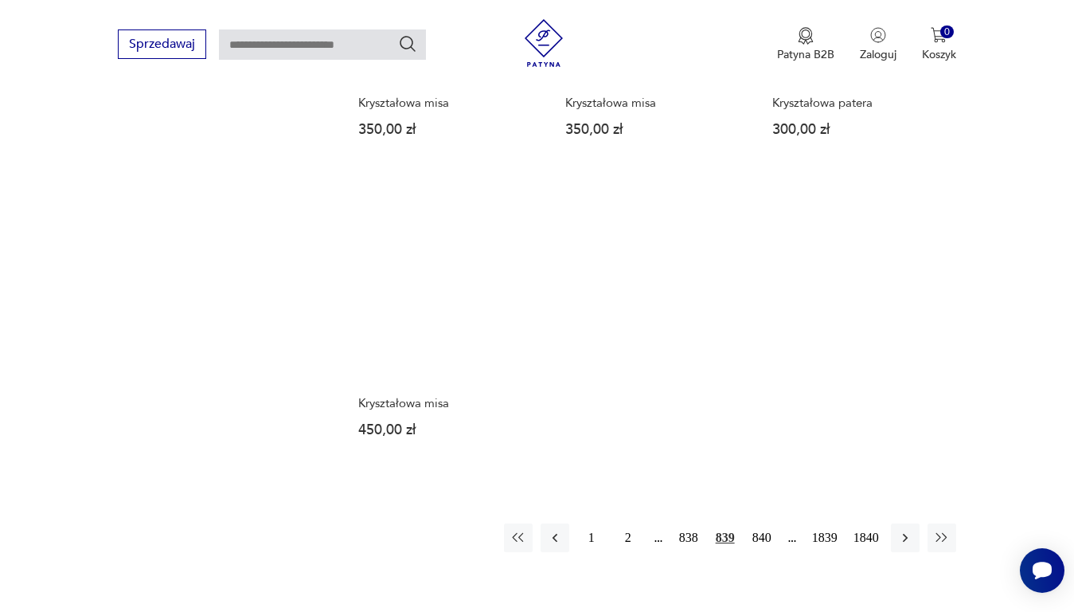
scroll to position [2038, 0]
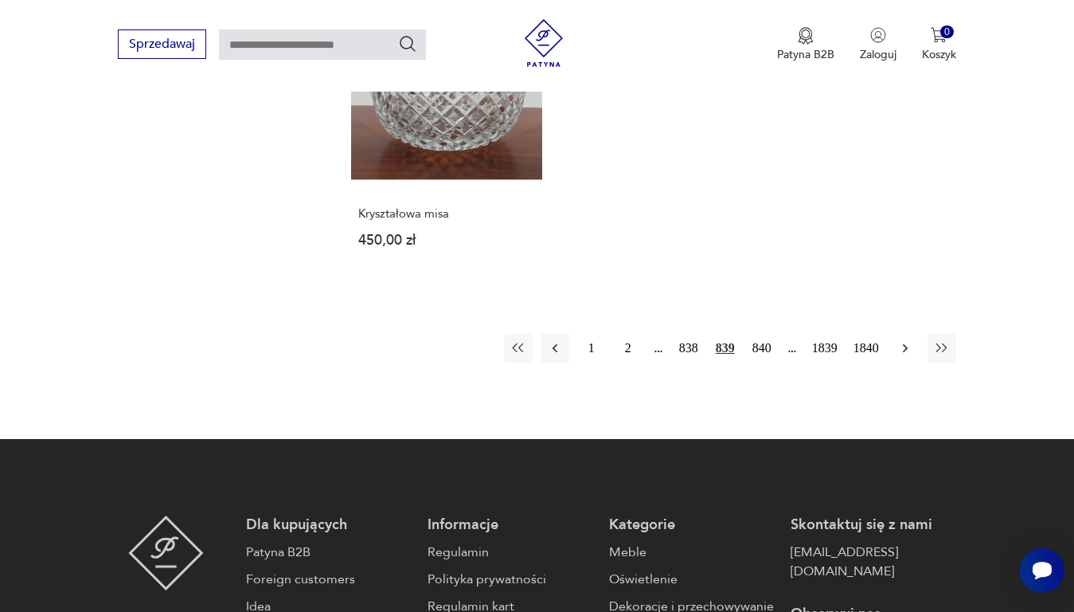
click at [907, 340] on icon "button" at bounding box center [906, 348] width 16 height 16
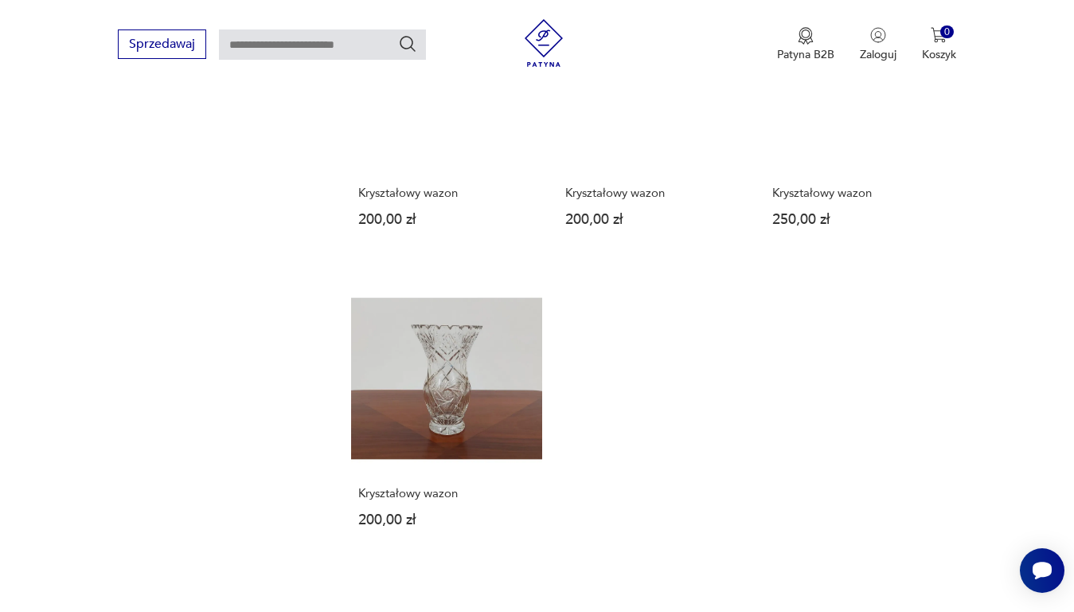
scroll to position [1799, 0]
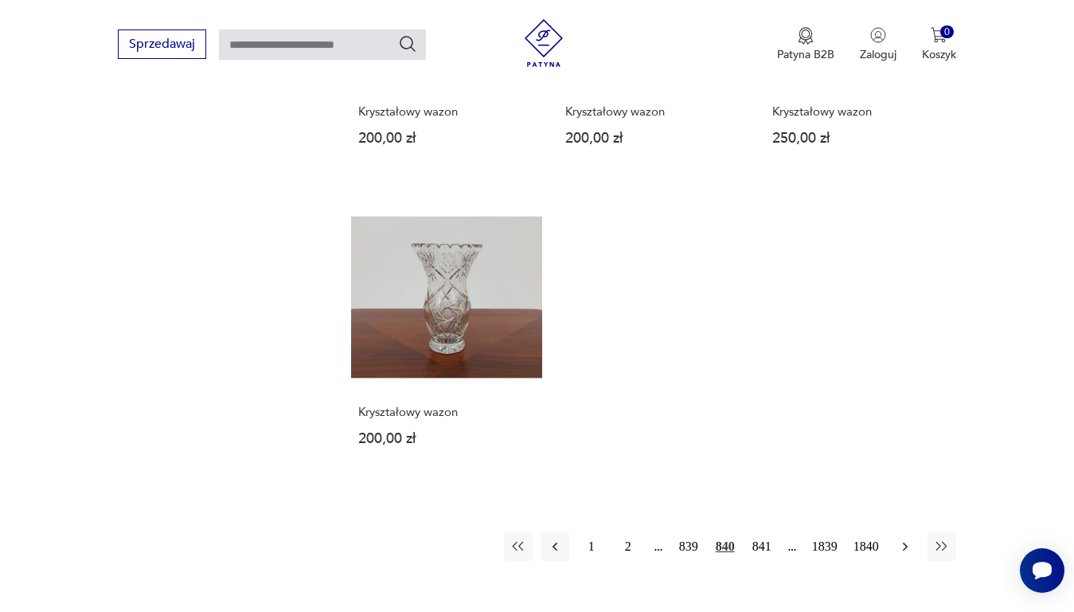
click at [905, 549] on icon "button" at bounding box center [906, 546] width 16 height 16
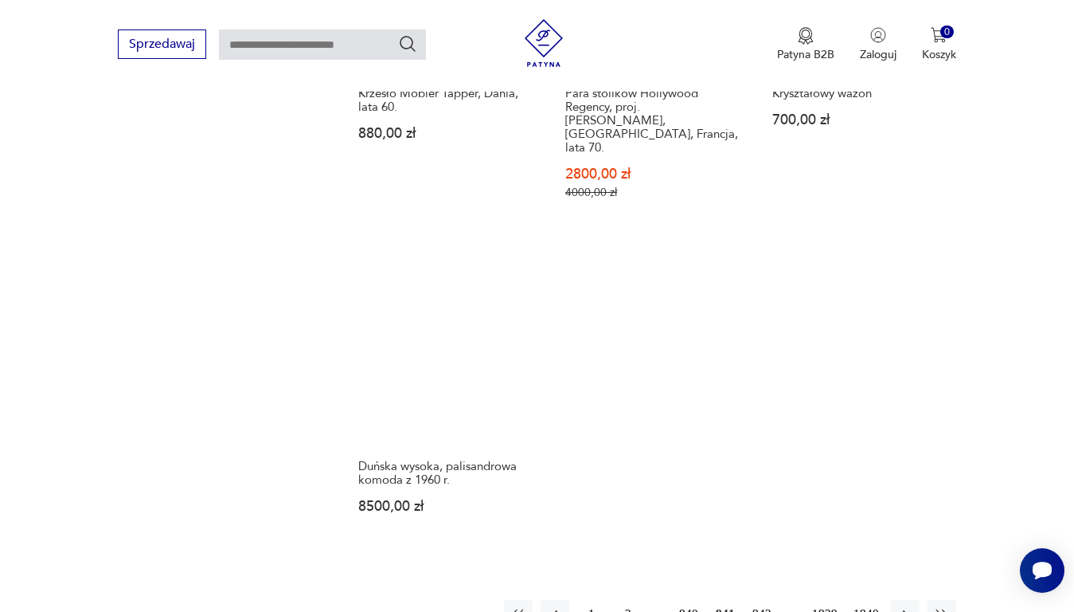
scroll to position [2038, 0]
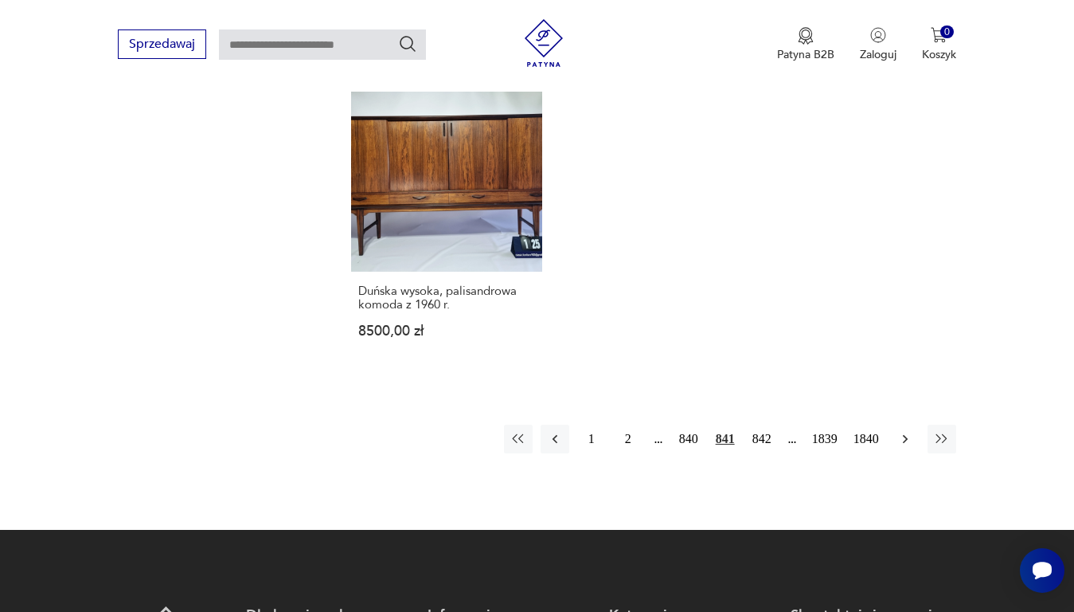
click at [902, 431] on icon "button" at bounding box center [906, 439] width 16 height 16
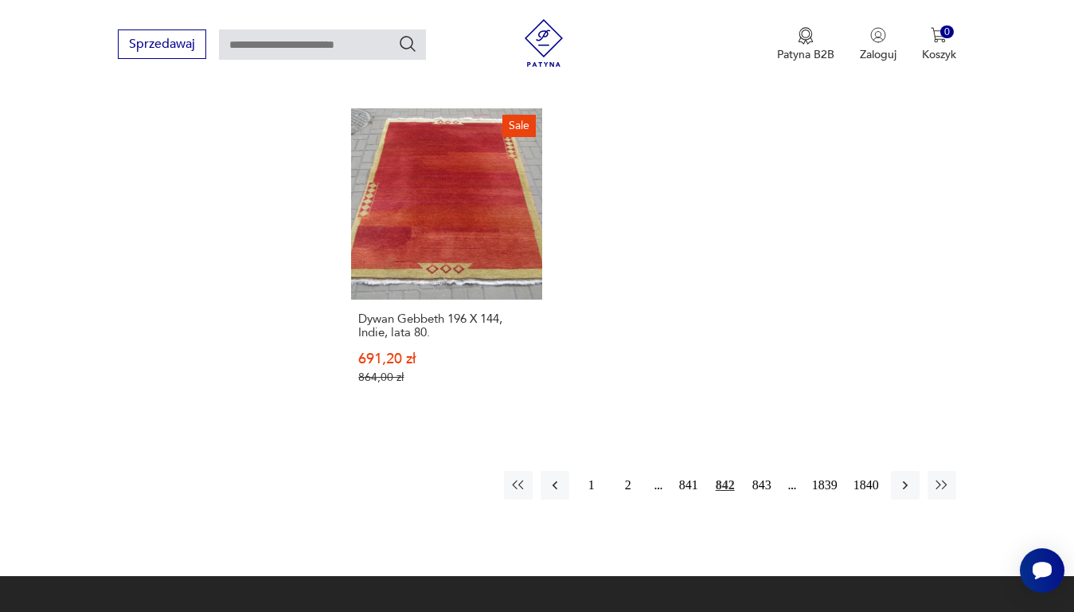
scroll to position [2038, 0]
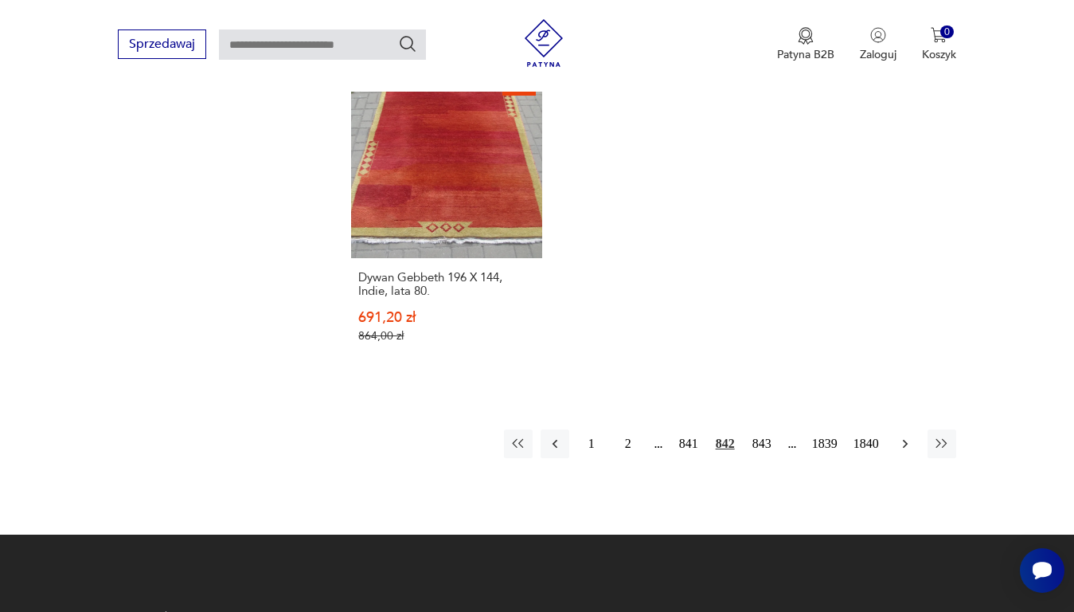
click at [905, 436] on icon "button" at bounding box center [906, 444] width 16 height 16
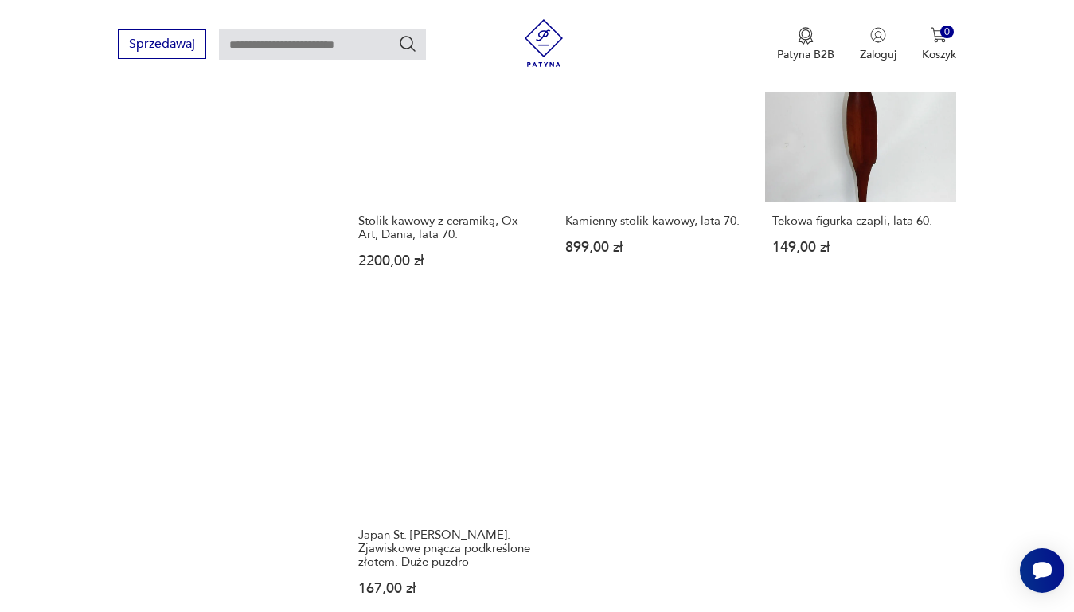
scroll to position [1958, 0]
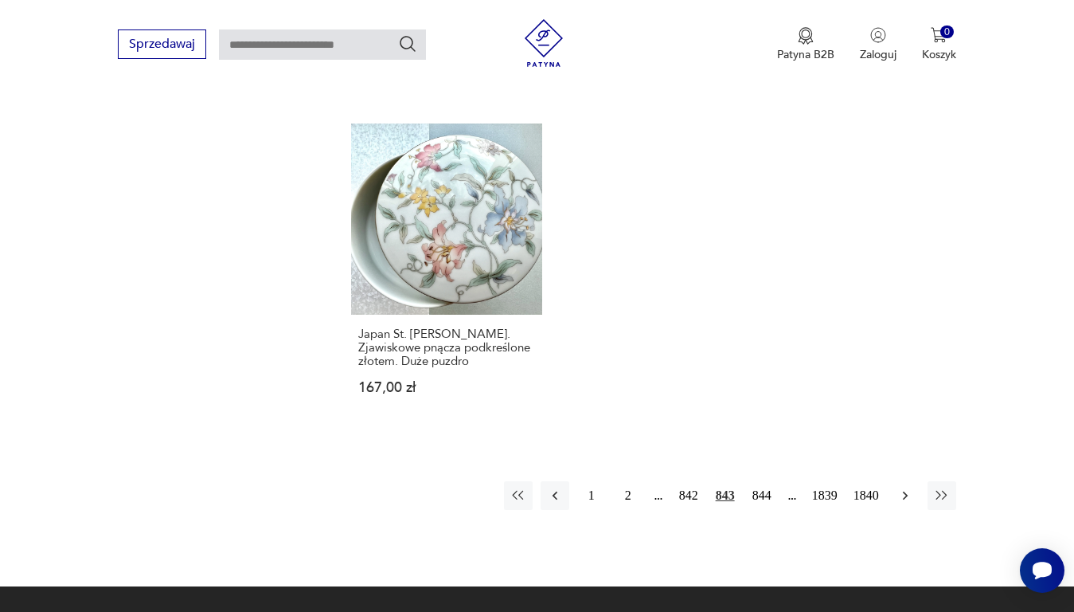
click at [901, 487] on icon "button" at bounding box center [906, 495] width 16 height 16
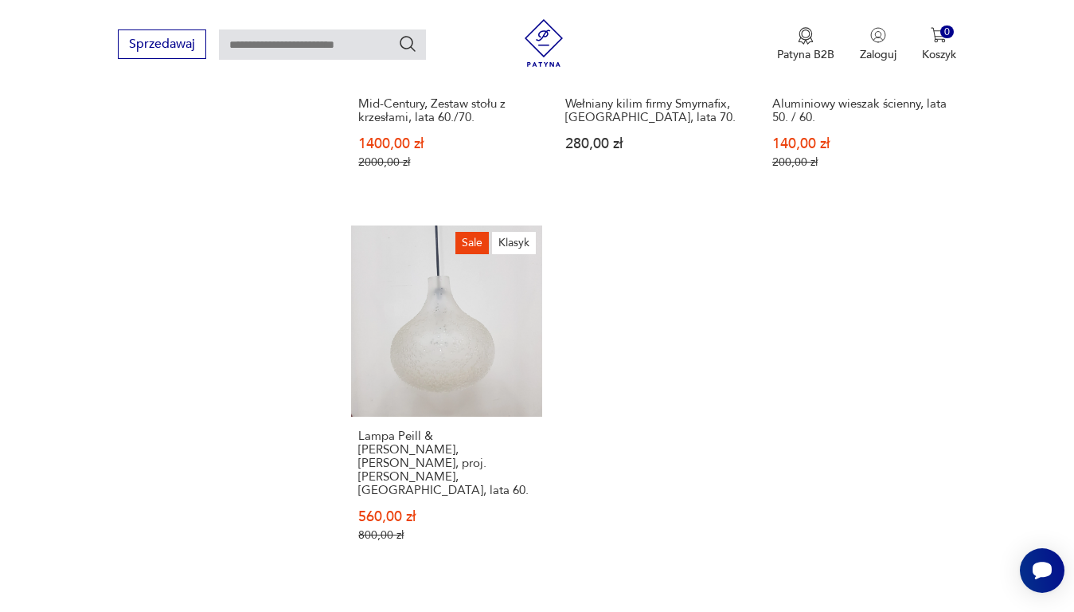
scroll to position [2118, 0]
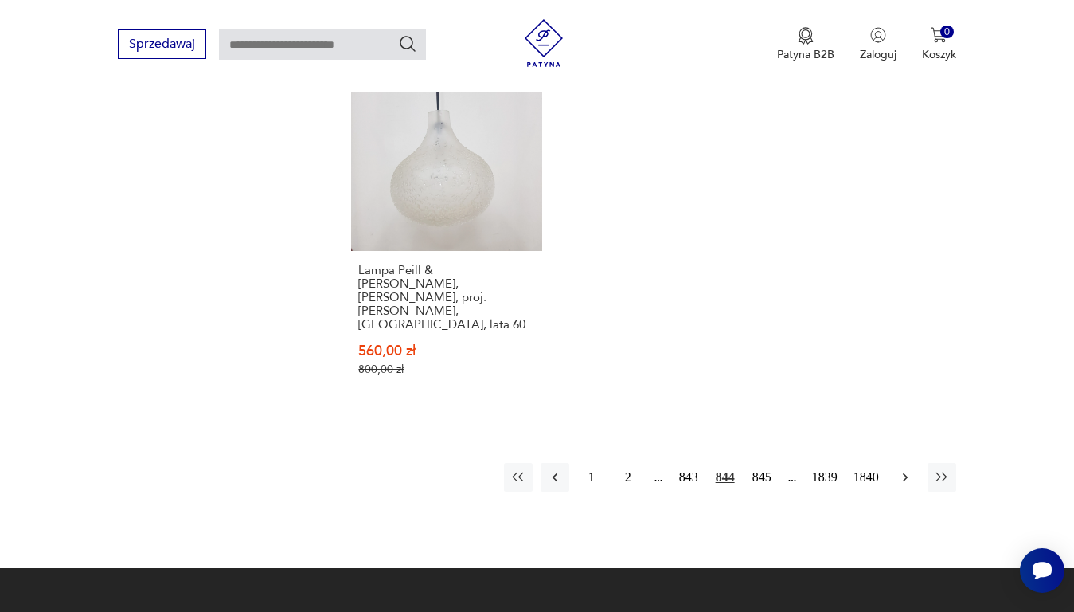
click at [902, 469] on icon "button" at bounding box center [906, 477] width 16 height 16
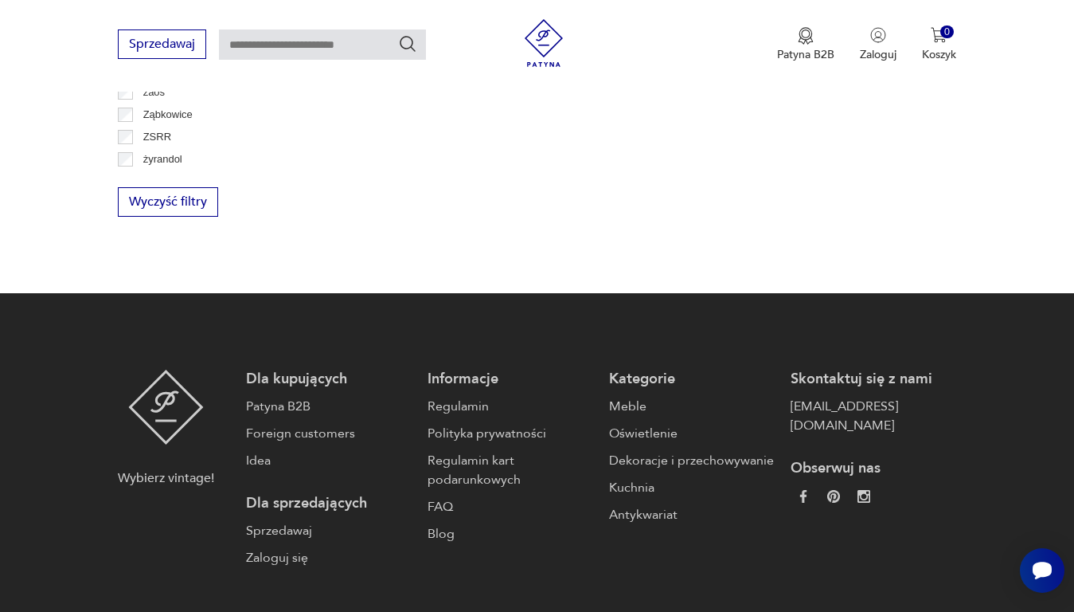
scroll to position [206, 0]
